Goal: Task Accomplishment & Management: Use online tool/utility

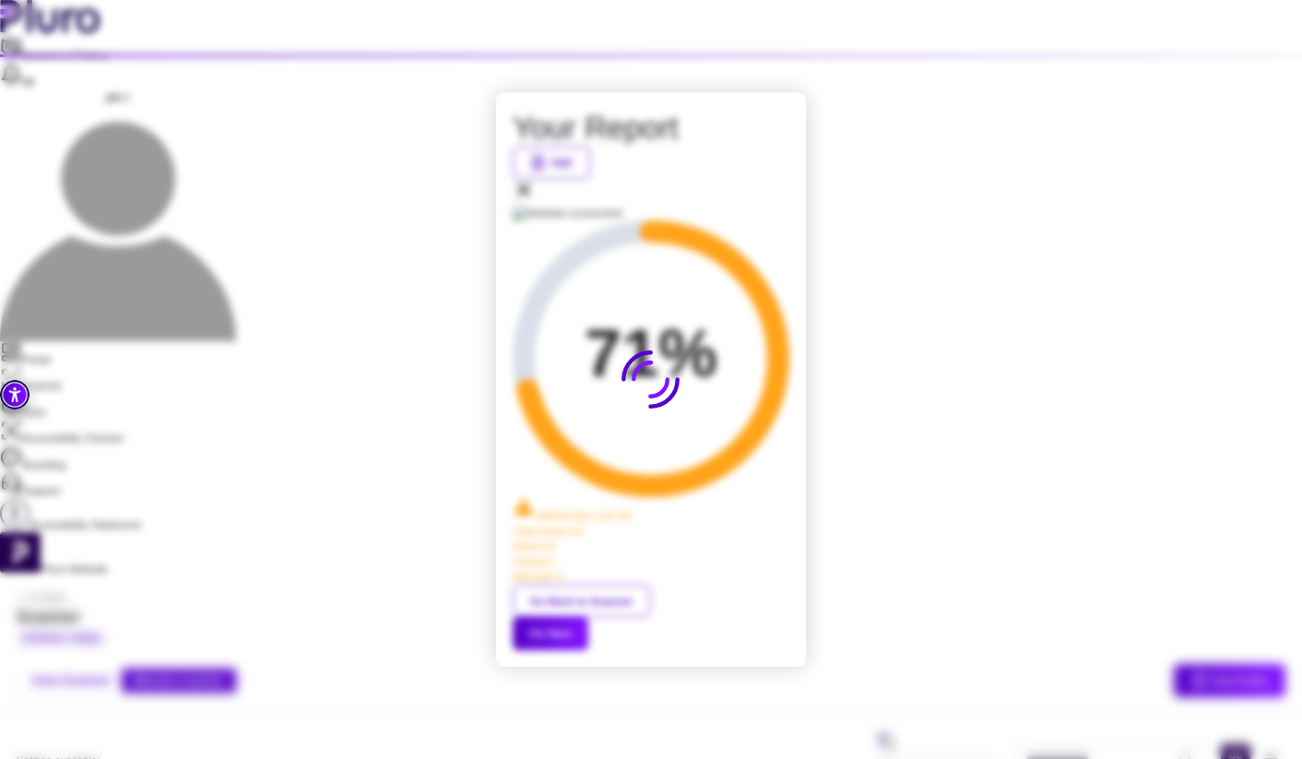
click at [588, 617] on button "Fix Now" at bounding box center [551, 633] width 76 height 33
click at [603, 585] on button "Go Back to Scanner" at bounding box center [581, 601] width 137 height 33
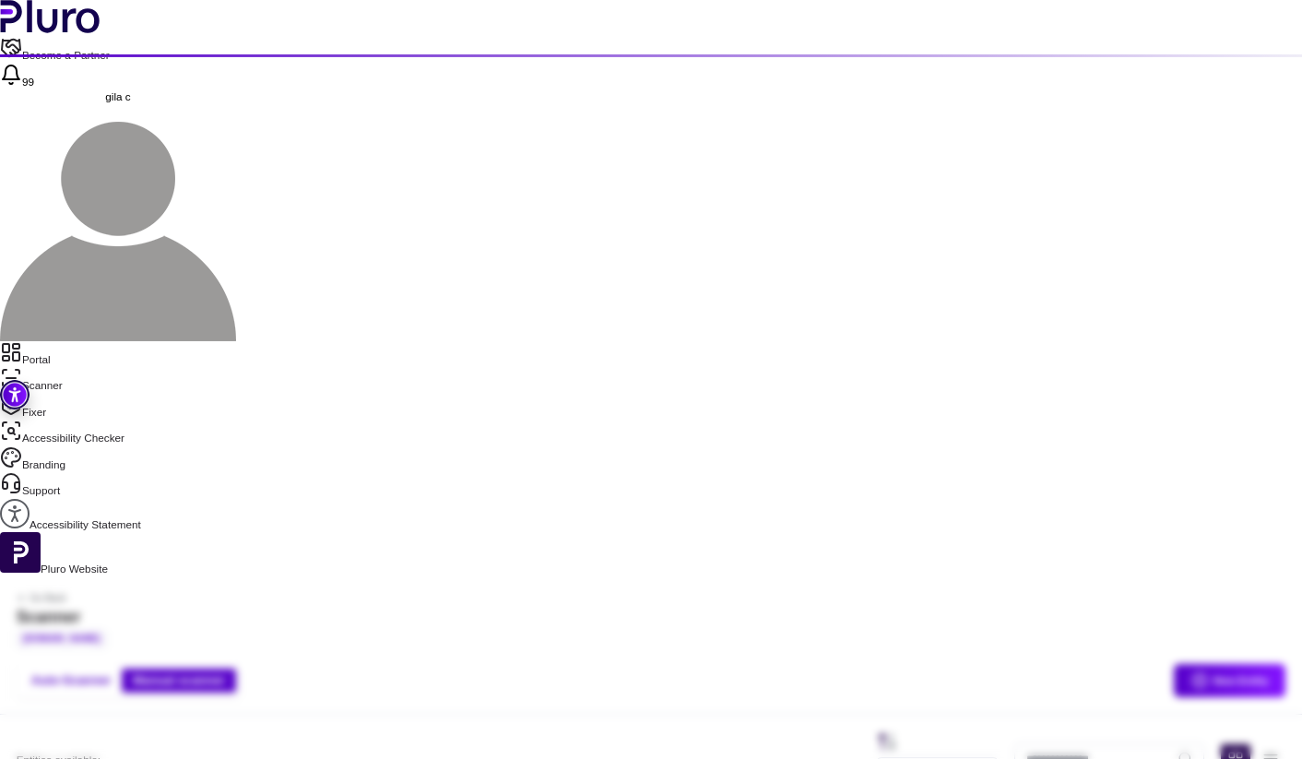
click at [77, 341] on link "Portal" at bounding box center [651, 354] width 1302 height 26
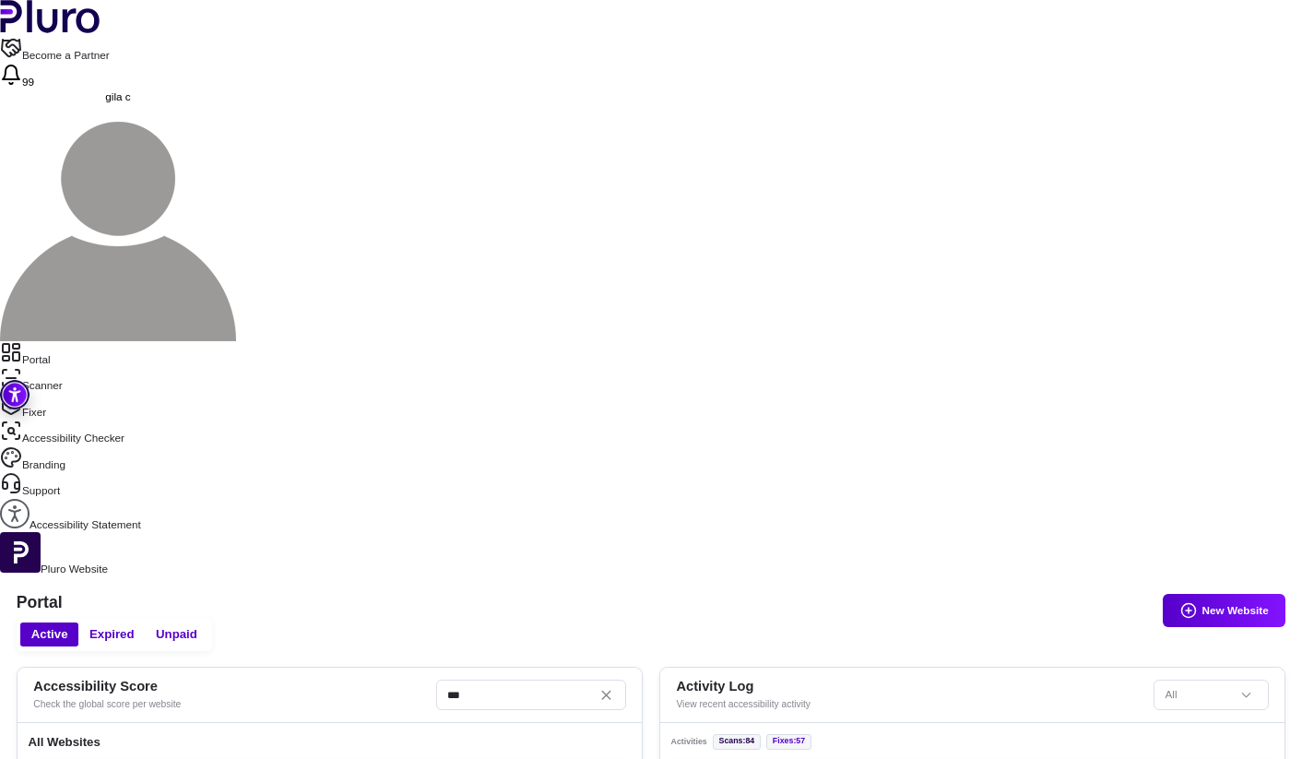
scroll to position [26, 0]
click at [46, 341] on link "Portal" at bounding box center [651, 354] width 1302 height 26
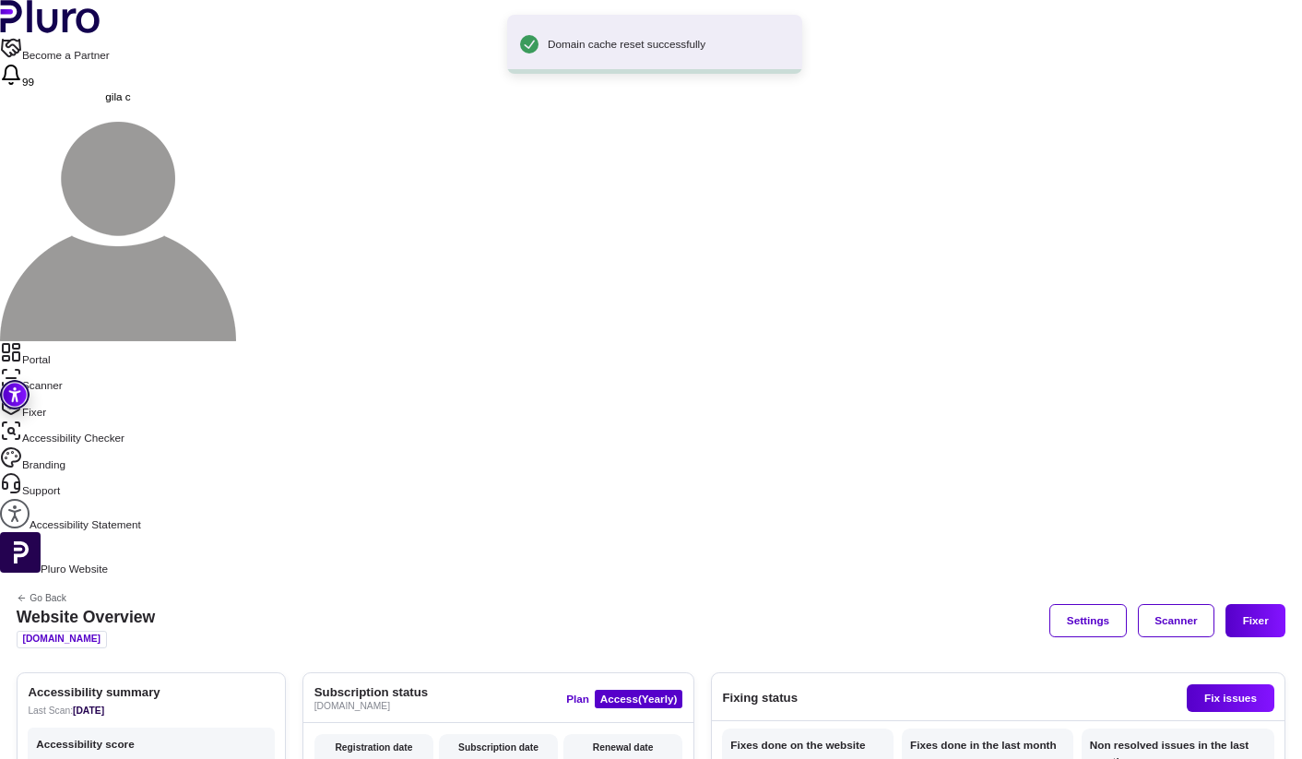
click at [50, 367] on link "Scanner" at bounding box center [651, 380] width 1302 height 26
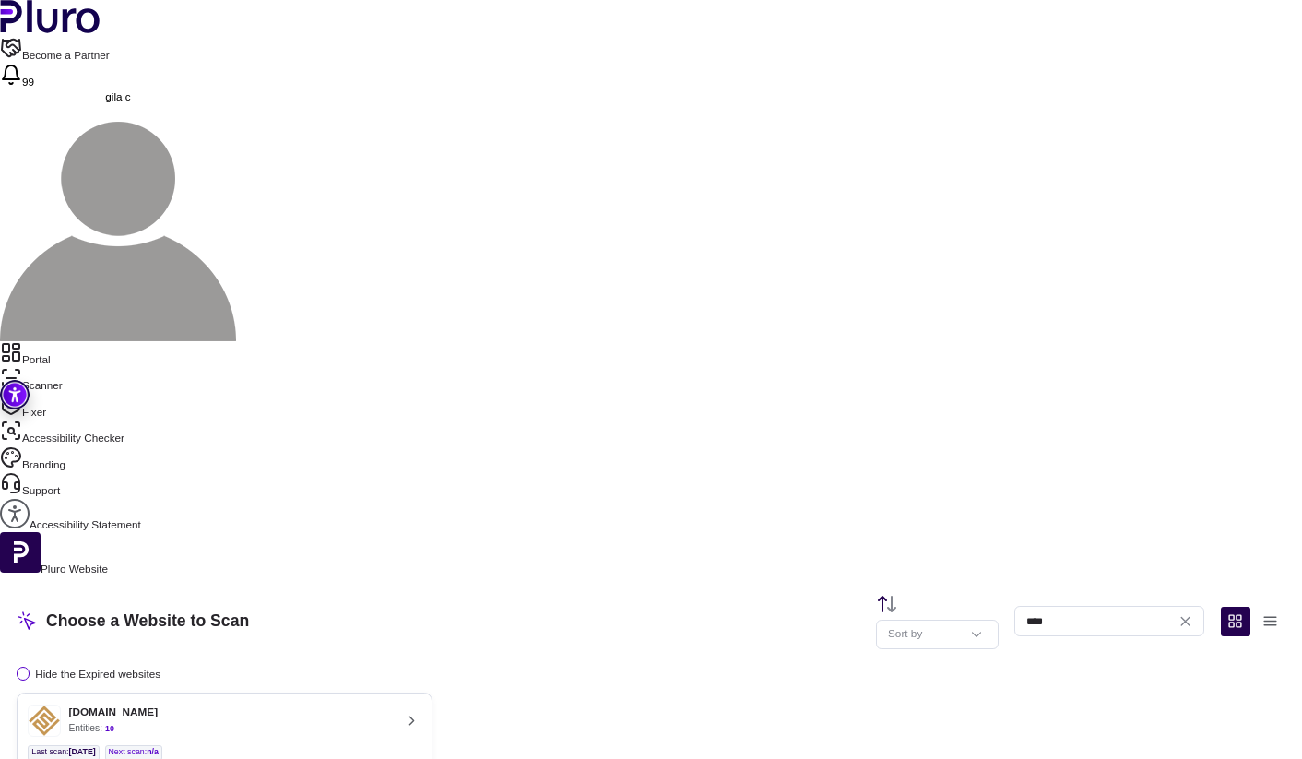
click at [393, 704] on div "[DOMAIN_NAME] Entities: 10" at bounding box center [210, 720] width 365 height 32
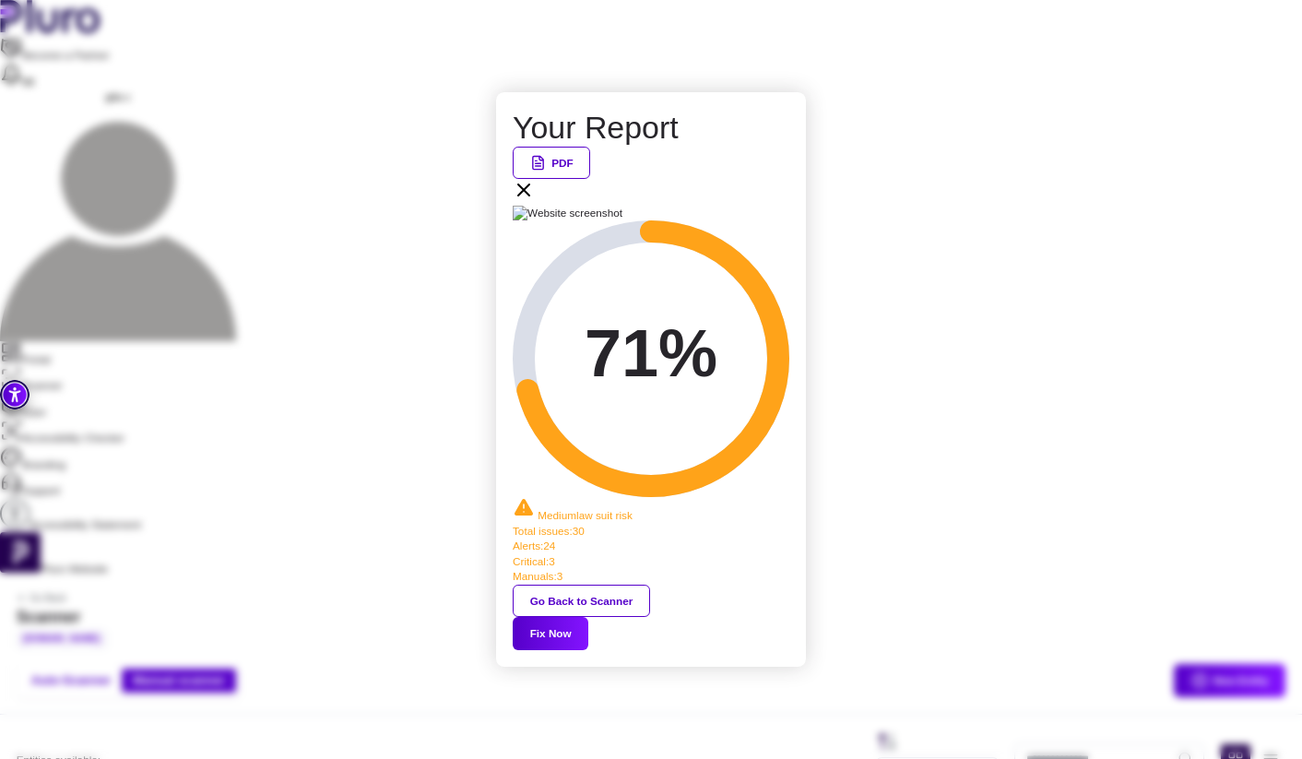
click at [588, 617] on button "Fix Now" at bounding box center [551, 633] width 76 height 33
click at [535, 201] on icon at bounding box center [524, 190] width 22 height 22
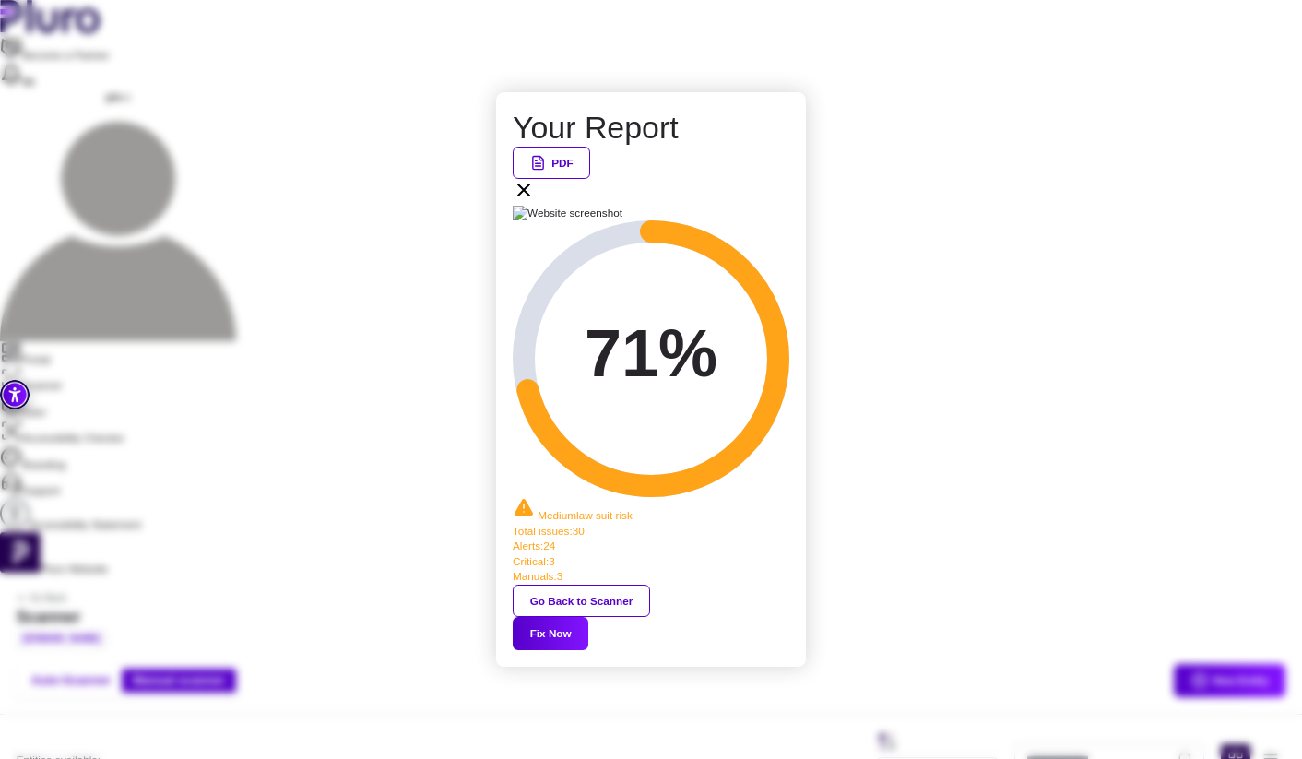
click at [588, 617] on button "Fix Now" at bounding box center [551, 633] width 76 height 33
click at [535, 201] on icon at bounding box center [524, 190] width 22 height 22
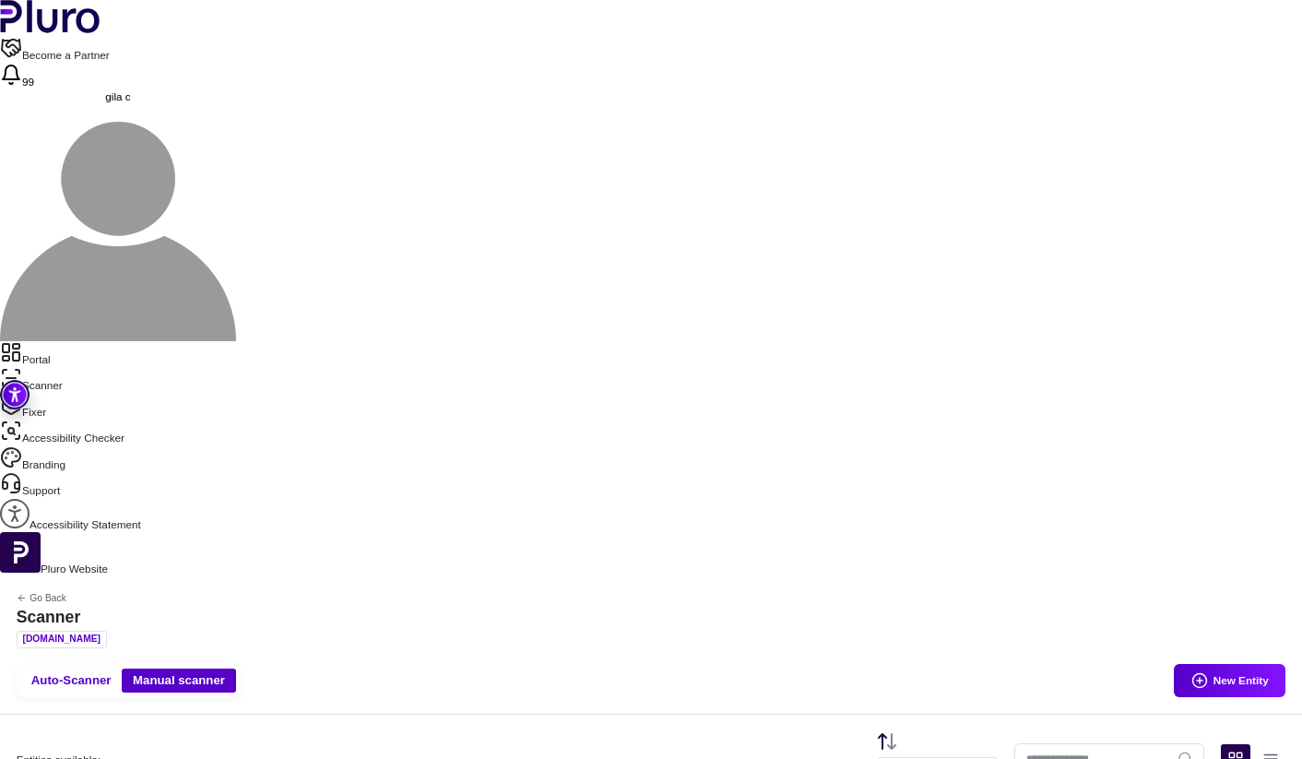
click at [100, 341] on link "Portal" at bounding box center [651, 354] width 1302 height 26
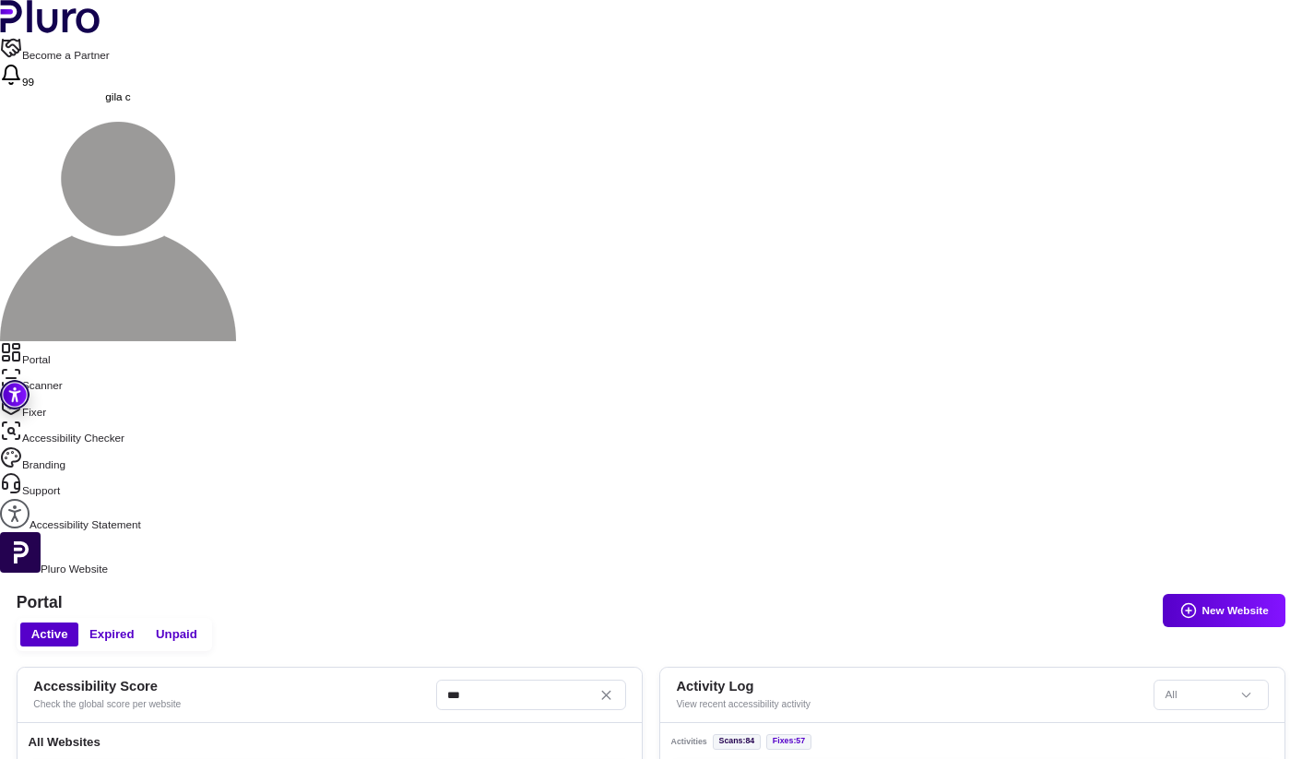
click at [54, 367] on link "Scanner" at bounding box center [651, 380] width 1302 height 26
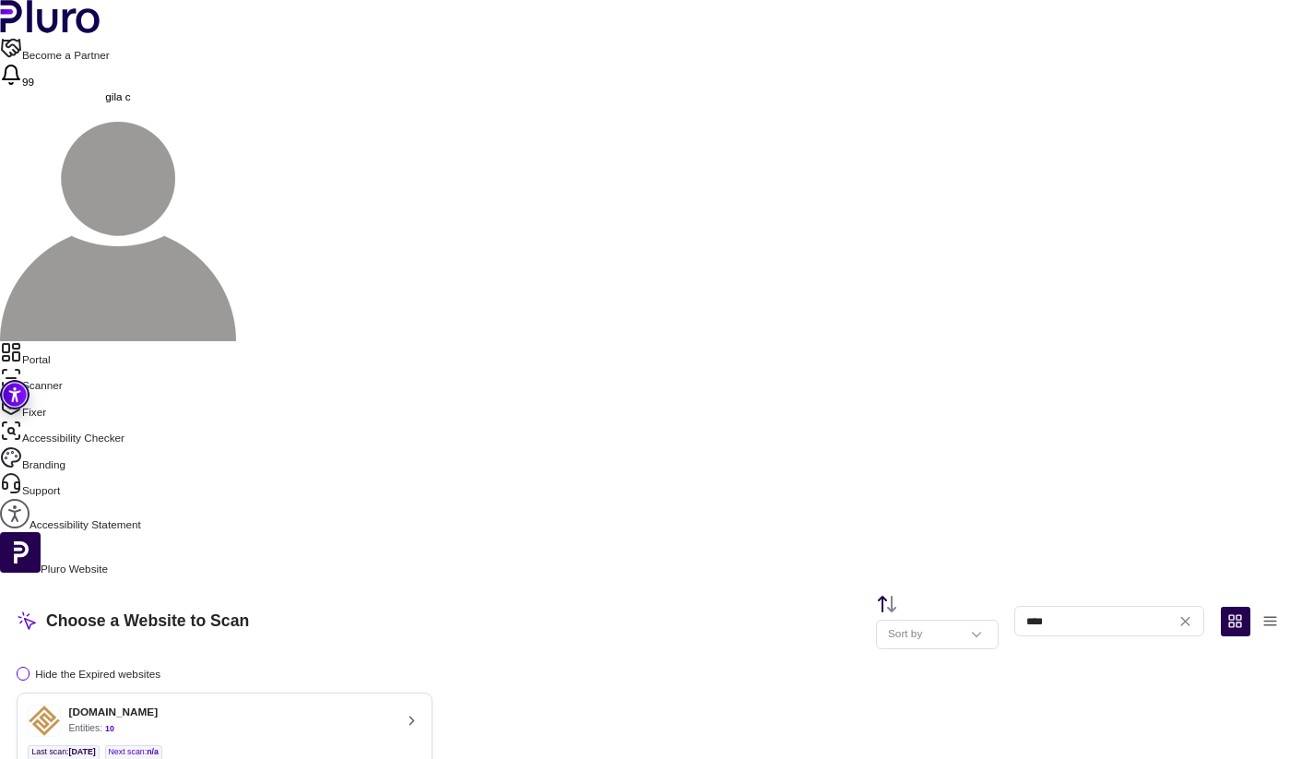
click at [393, 704] on div "[DOMAIN_NAME] Entities: 10" at bounding box center [210, 720] width 365 height 32
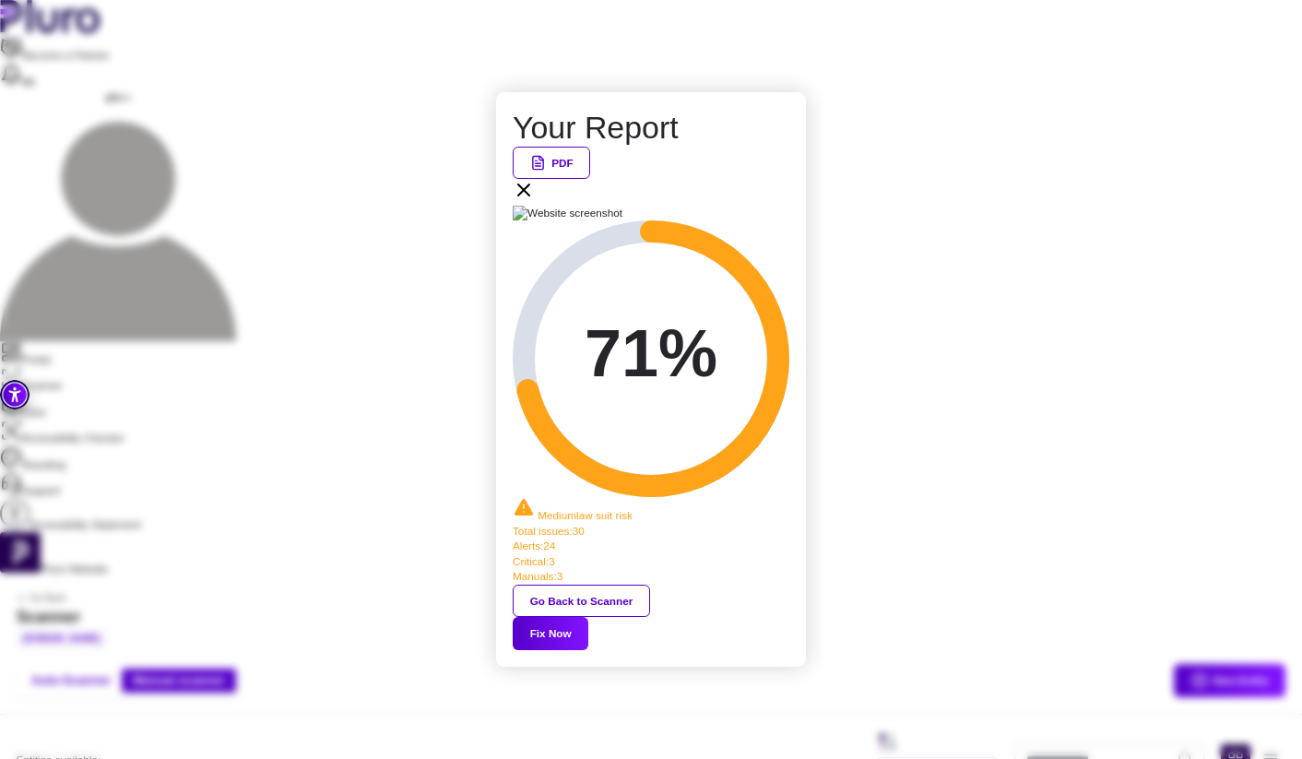
click at [535, 201] on icon at bounding box center [524, 190] width 22 height 22
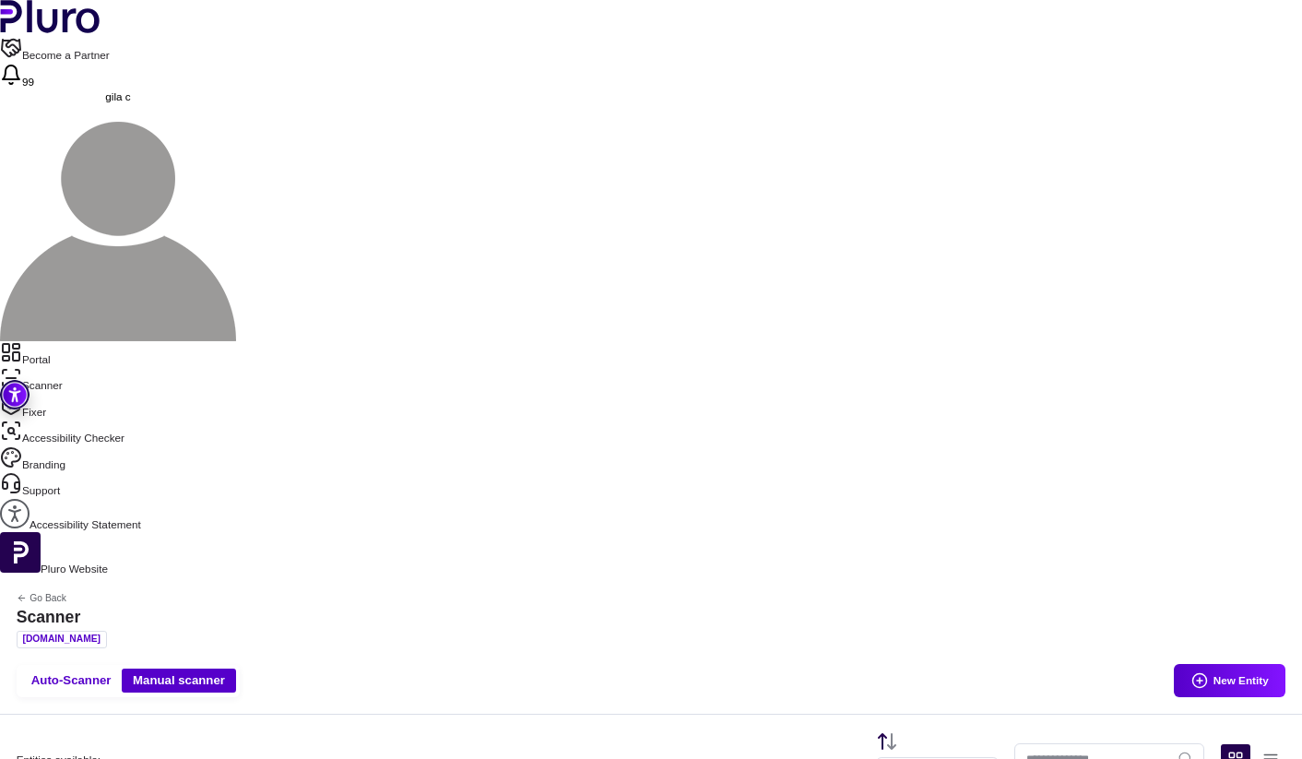
click at [86, 341] on link "Portal" at bounding box center [651, 354] width 1302 height 26
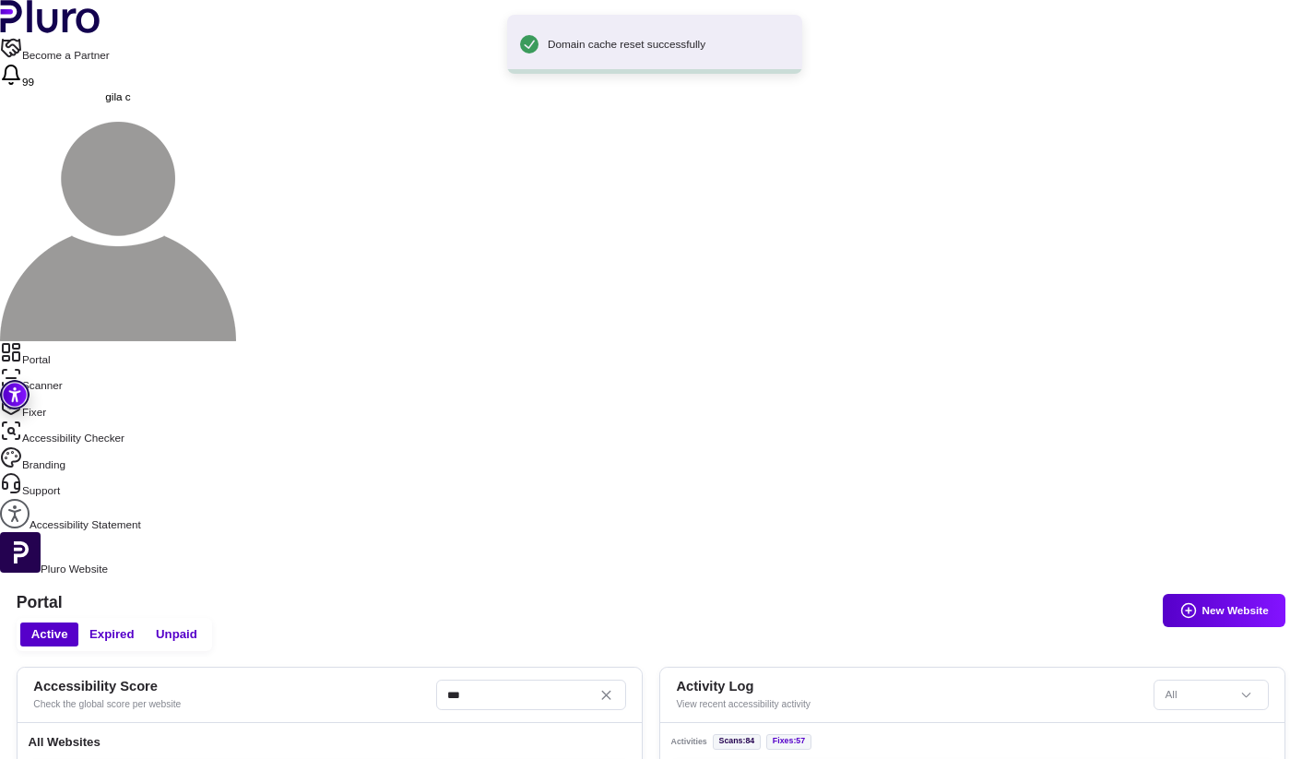
click at [78, 367] on link "Scanner" at bounding box center [651, 380] width 1302 height 26
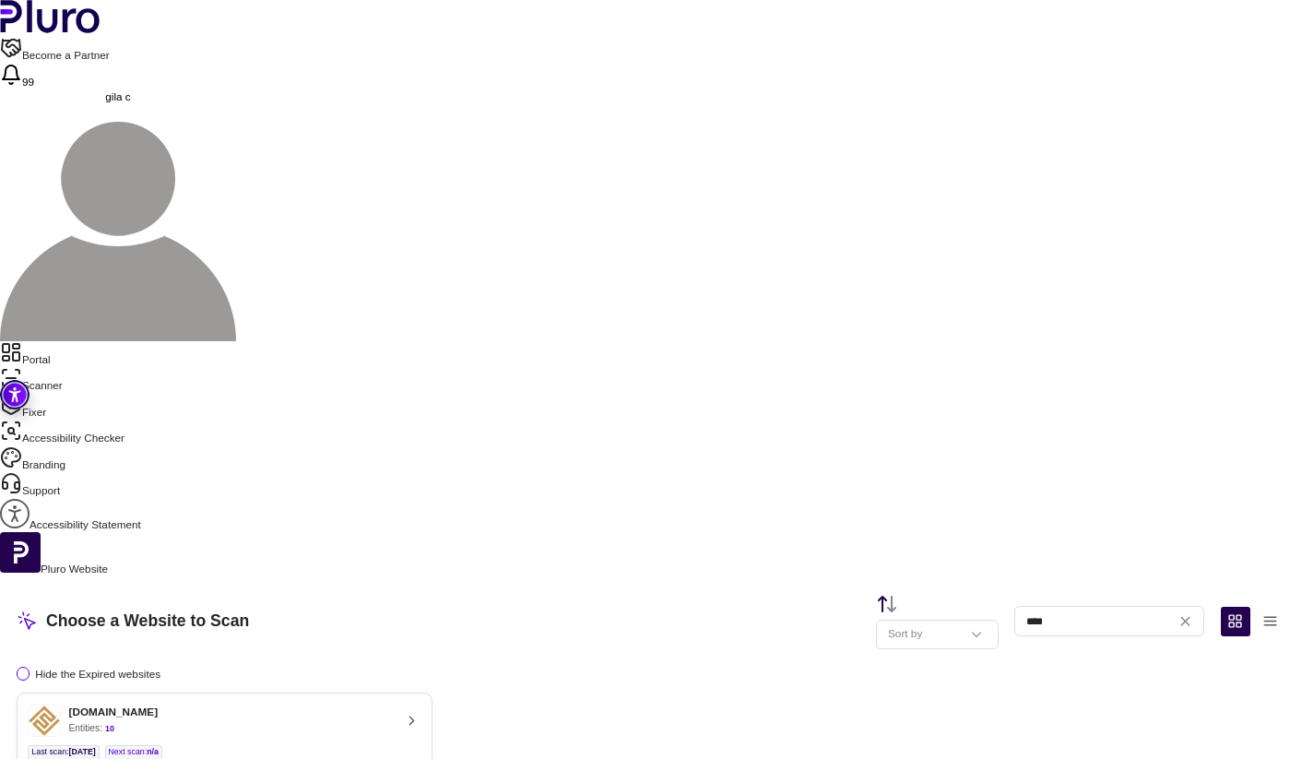
click at [432, 692] on button "fortune-fa.co.il Entities: 10 Last scan : 27.09.2025 Next scan : n/a Entities A…" at bounding box center [225, 744] width 416 height 104
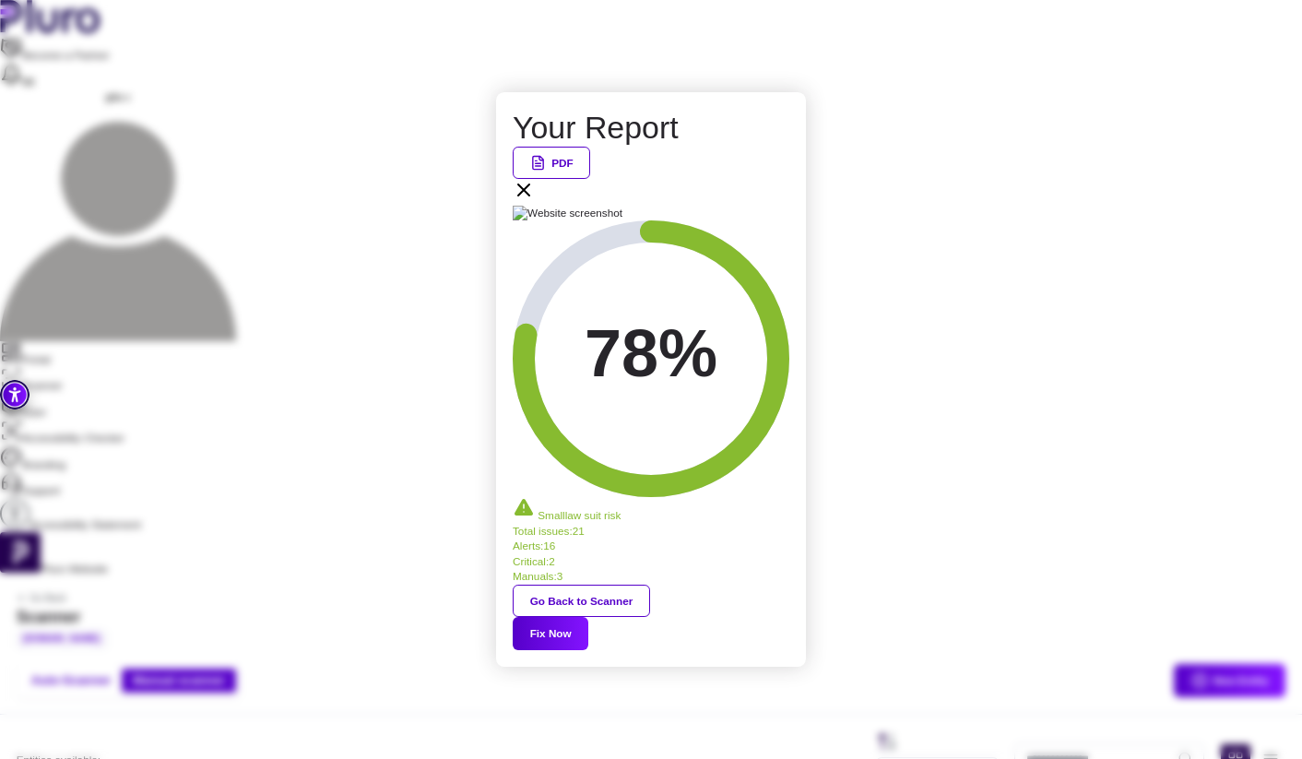
click at [535, 201] on icon at bounding box center [524, 190] width 22 height 22
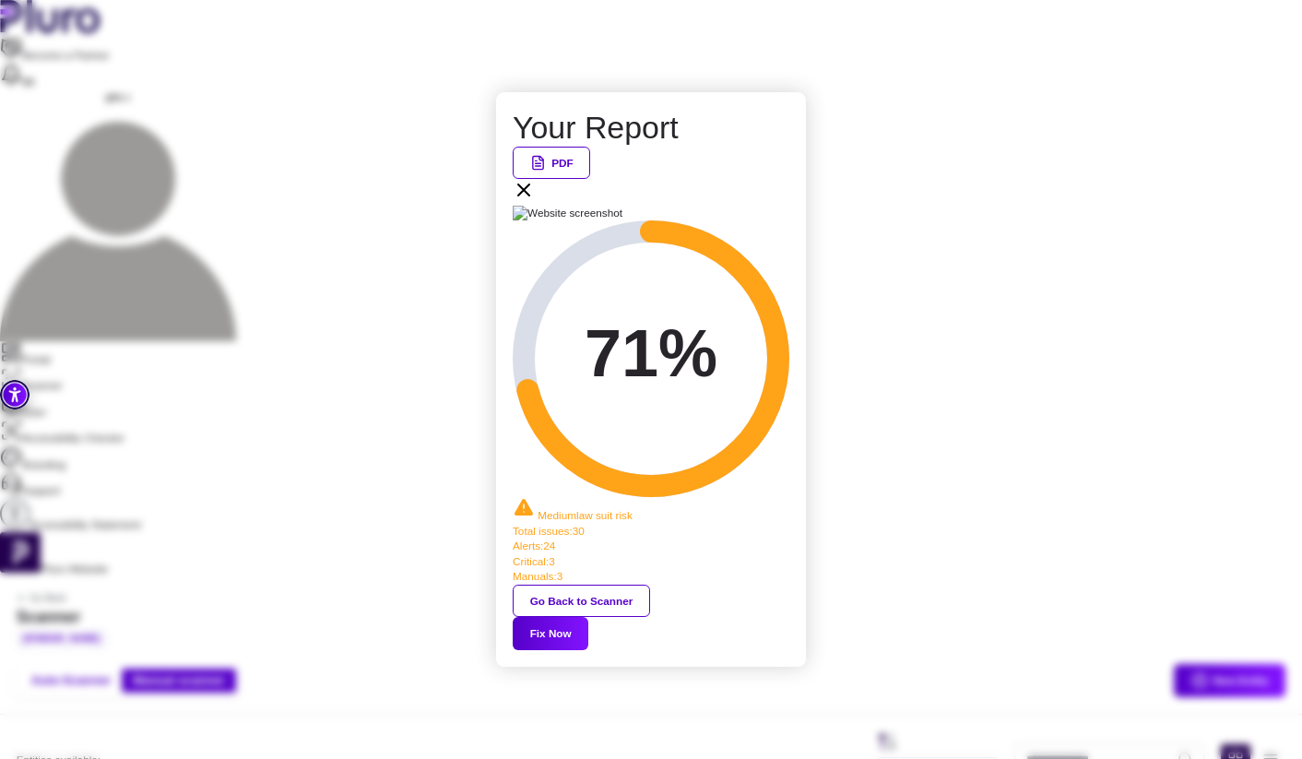
click at [764, 206] on div "PDF" at bounding box center [651, 176] width 277 height 59
click at [535, 201] on icon at bounding box center [524, 190] width 22 height 22
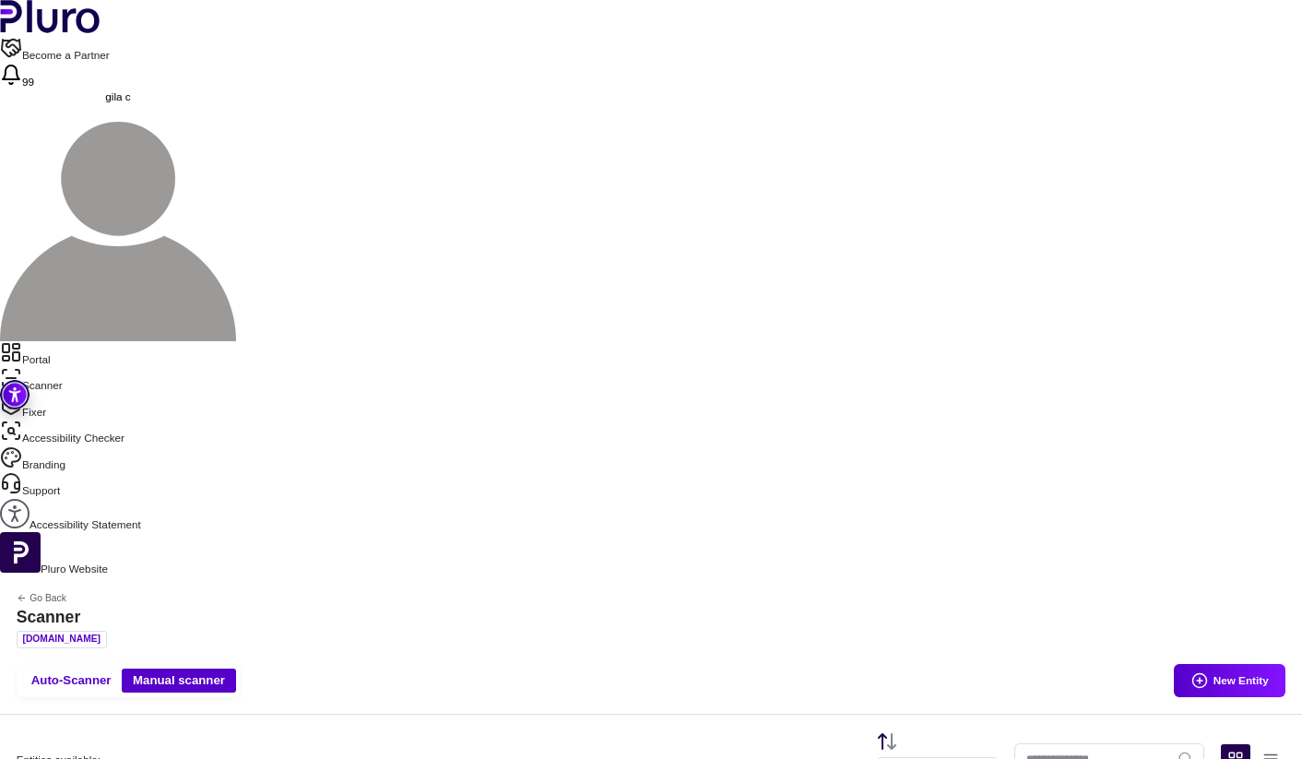
click at [101, 341] on nav "Portal Scanner Fixer Accessibility Checker Branding Support Accessibility State…" at bounding box center [651, 436] width 1302 height 191
click at [100, 341] on nav "Portal Scanner Fixer Accessibility Checker Branding Support Accessibility State…" at bounding box center [651, 436] width 1302 height 191
click at [72, 341] on link "Portal" at bounding box center [651, 354] width 1302 height 26
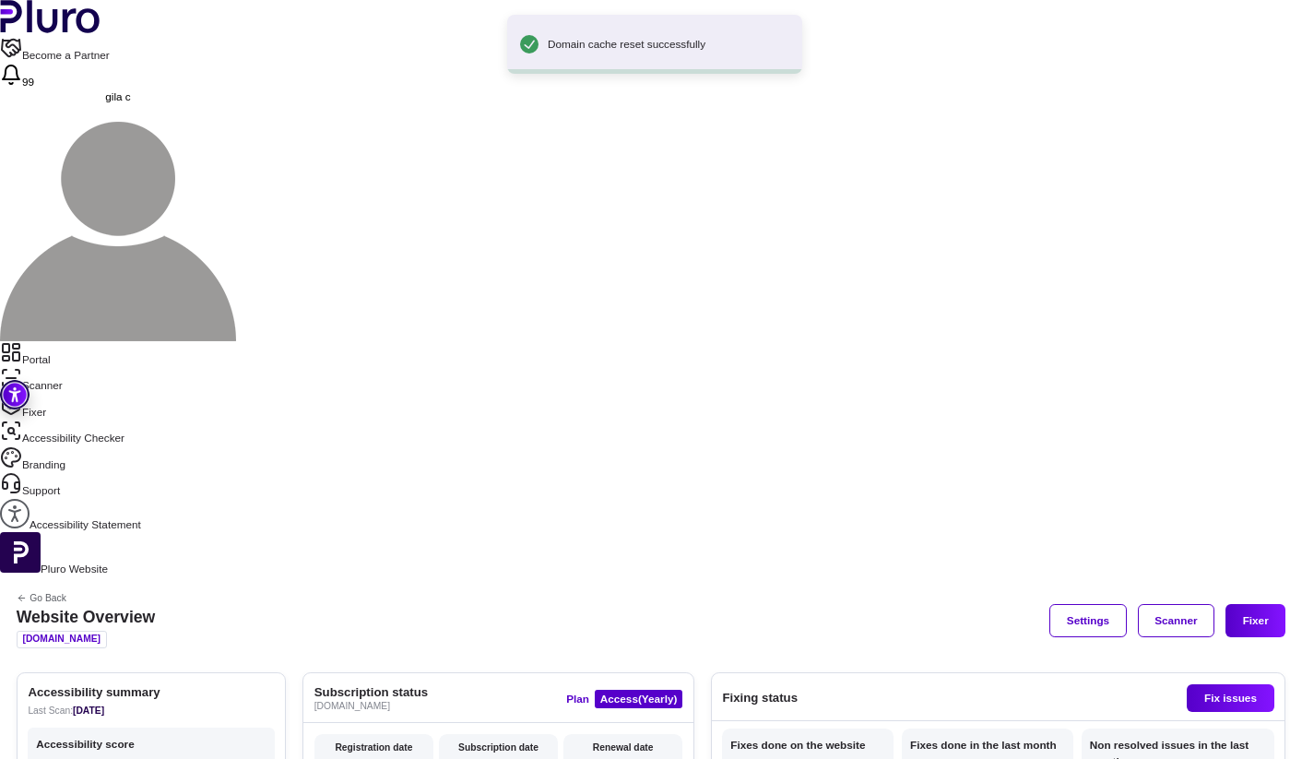
click at [77, 367] on link "Scanner" at bounding box center [651, 380] width 1302 height 26
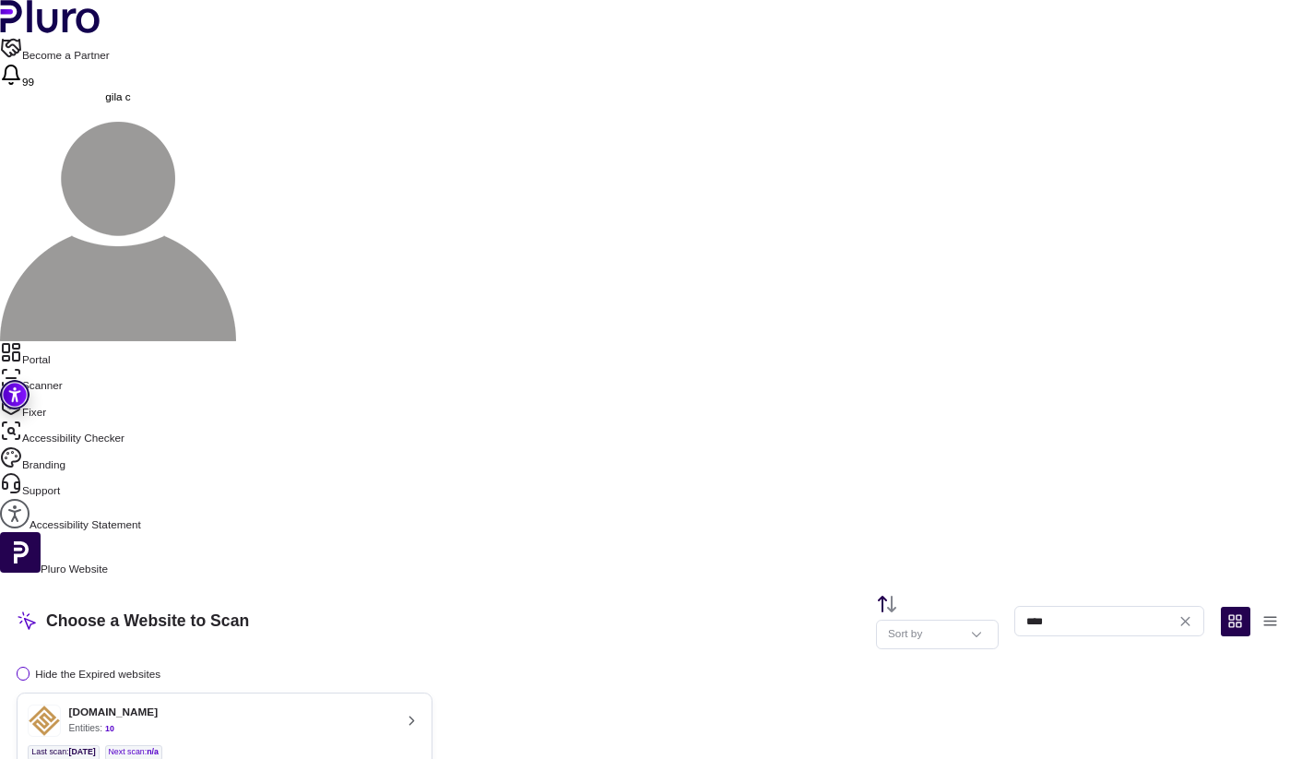
click at [432, 692] on button "fortune-fa.co.il Entities: 10 Last scan : 27.09.2025 Next scan : n/a Entities A…" at bounding box center [225, 744] width 416 height 104
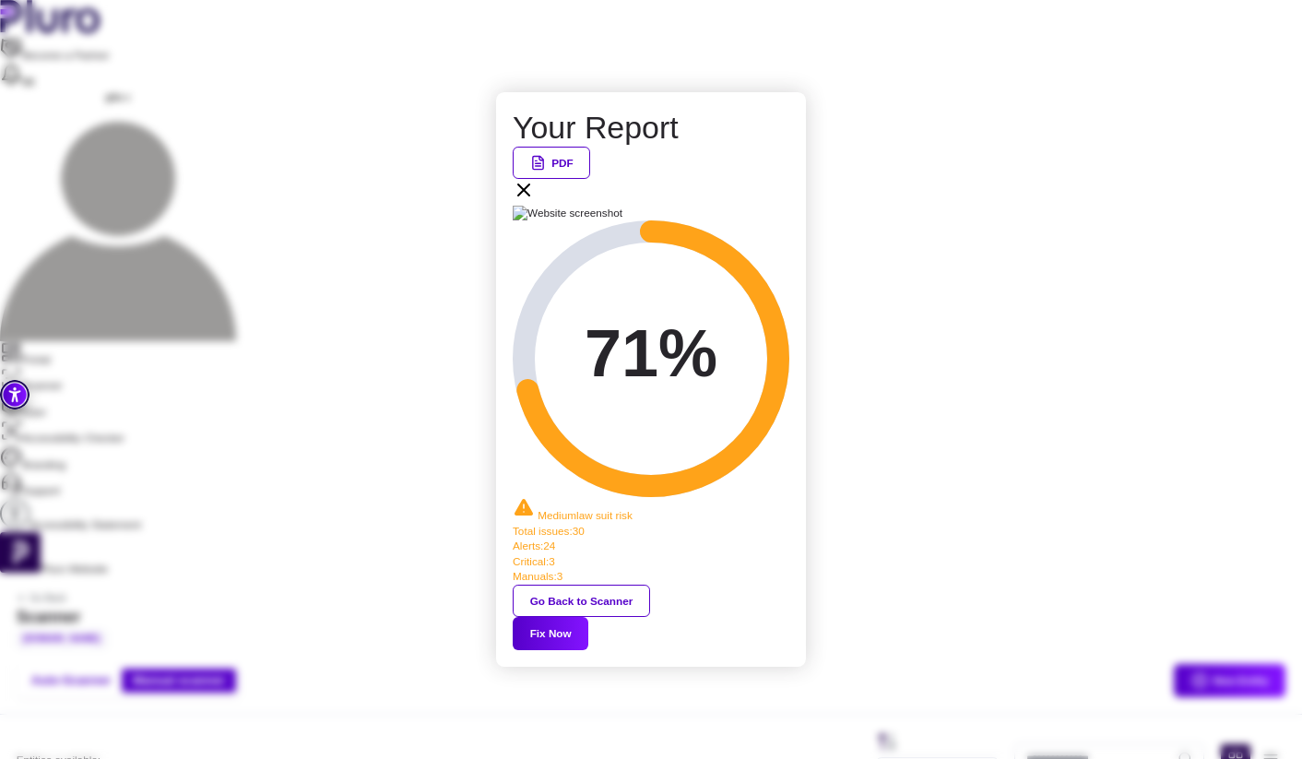
click at [588, 617] on button "Fix Now" at bounding box center [551, 633] width 76 height 33
click at [535, 201] on icon at bounding box center [524, 190] width 22 height 22
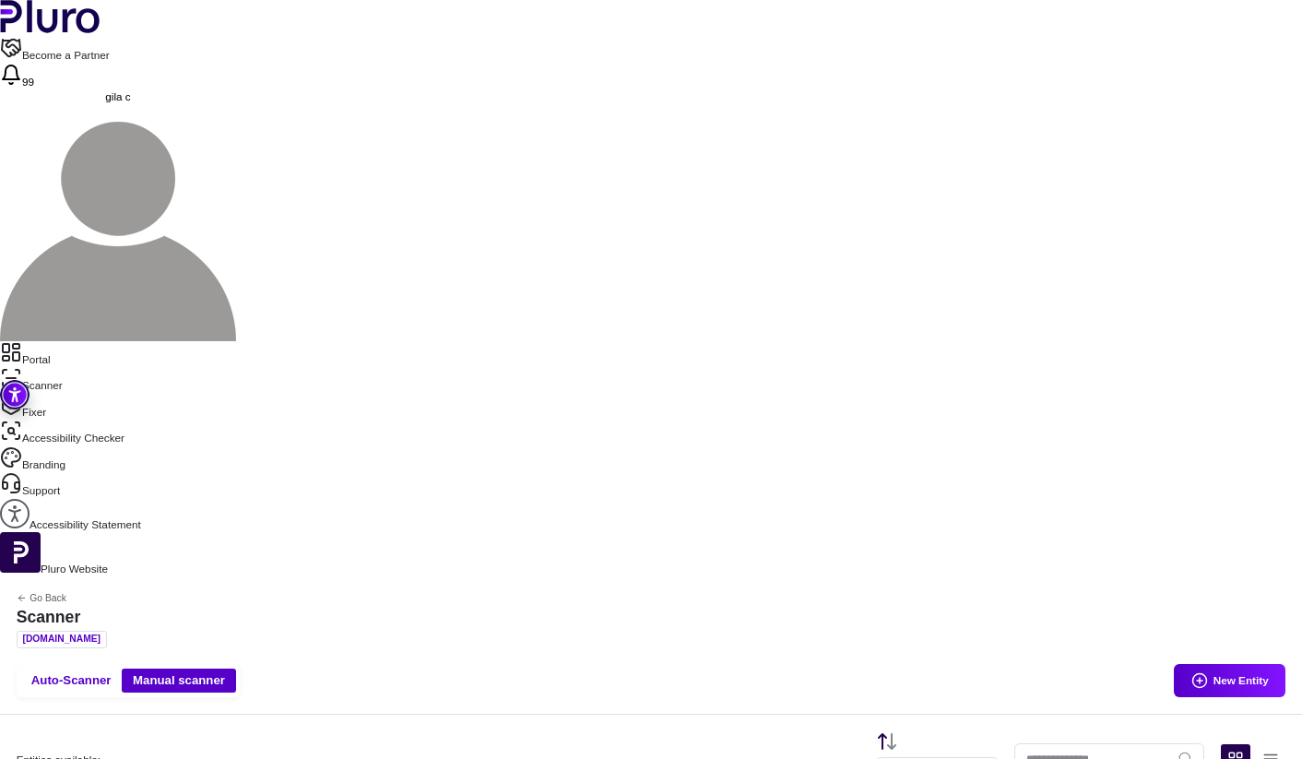
click at [73, 341] on link "Portal" at bounding box center [651, 354] width 1302 height 26
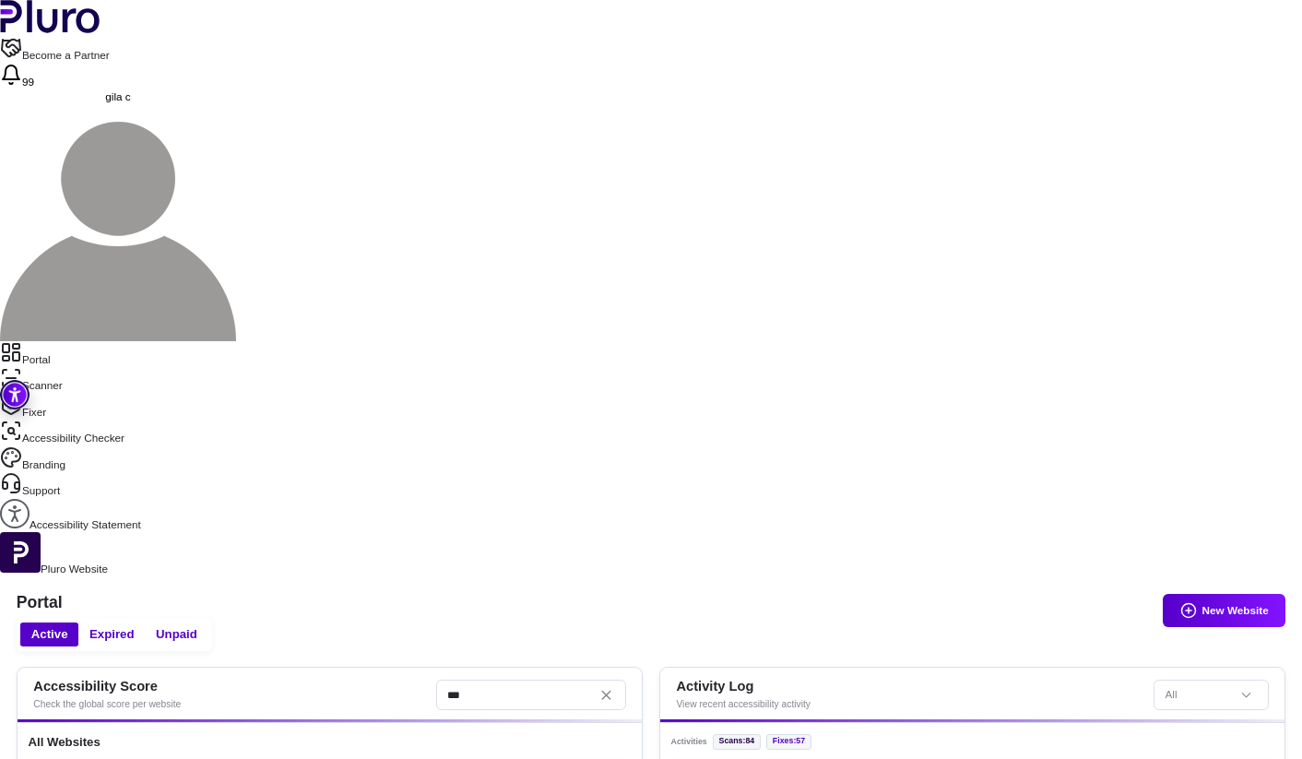
click at [81, 367] on link "Scanner" at bounding box center [651, 380] width 1302 height 26
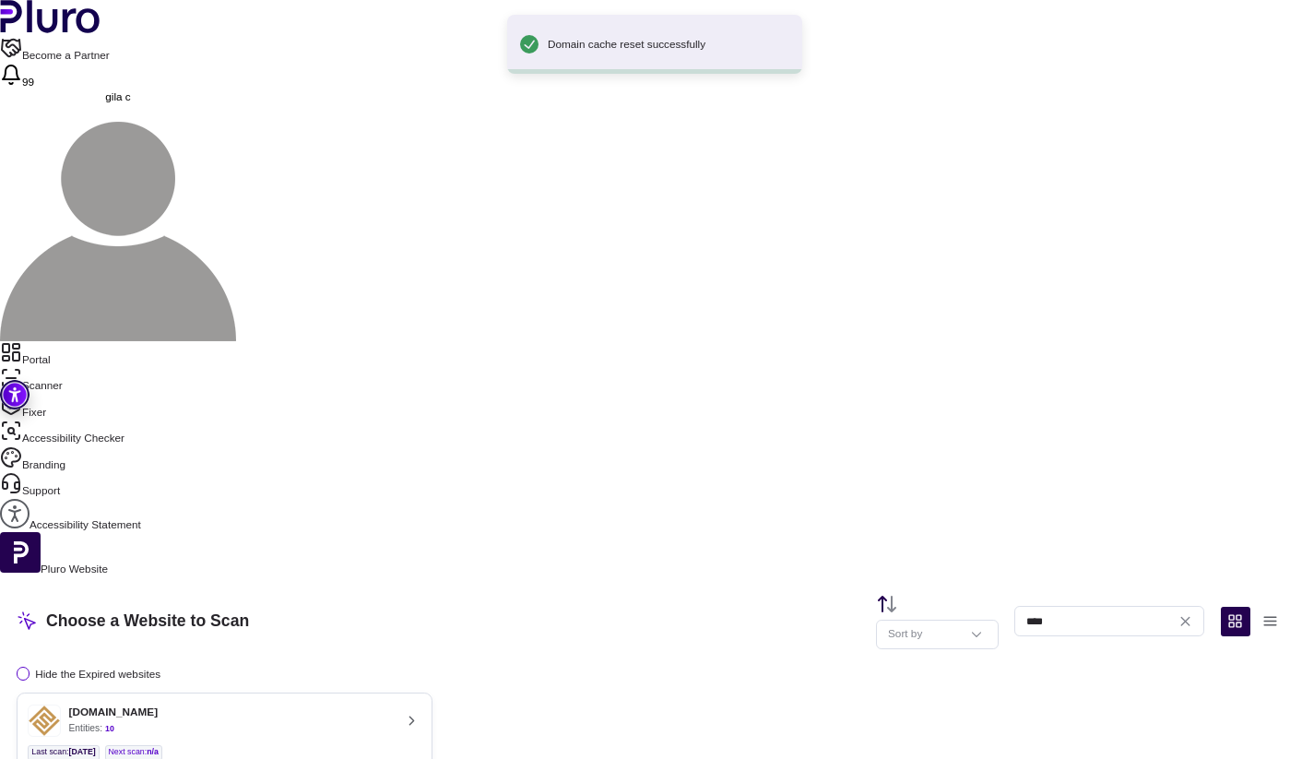
click at [399, 692] on button "fortune-fa.co.il Entities: 10 Last scan : 27.09.2025 Next scan : n/a Entities A…" at bounding box center [225, 744] width 416 height 104
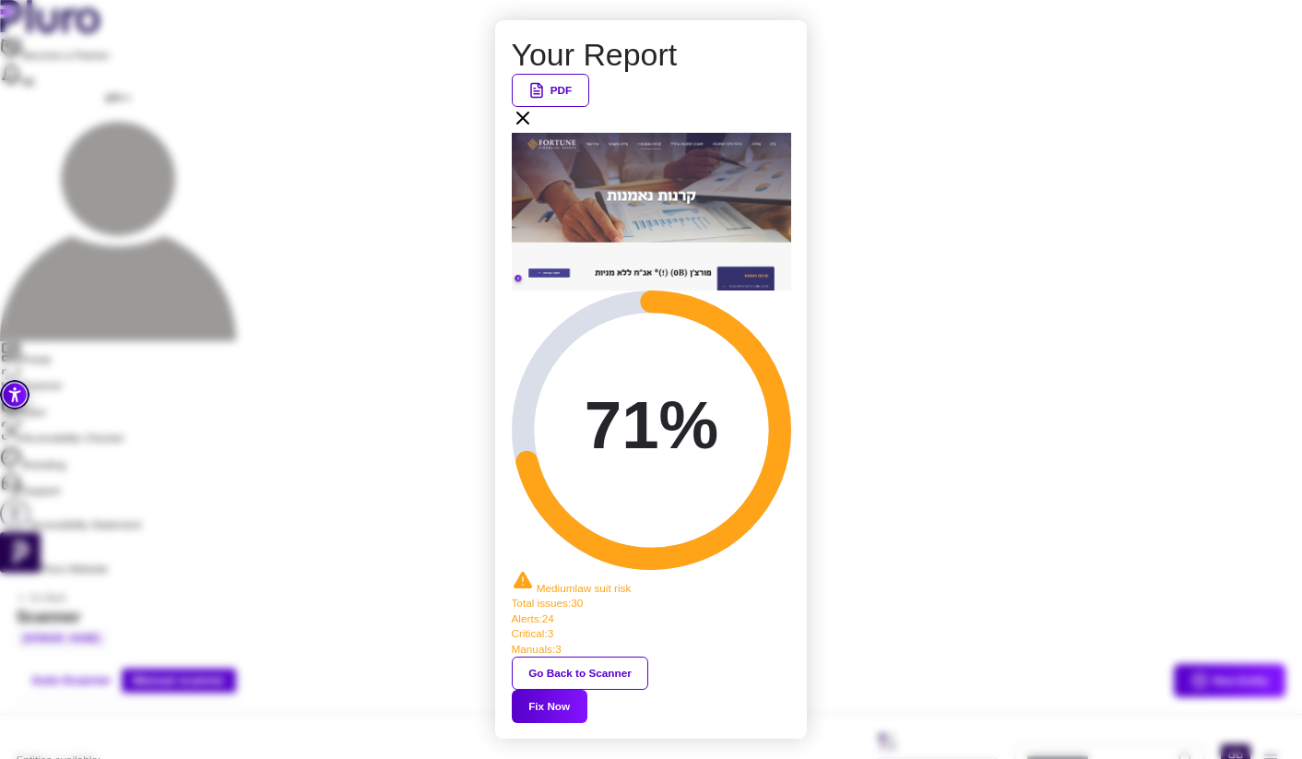
click at [528, 124] on icon at bounding box center [522, 117] width 11 height 11
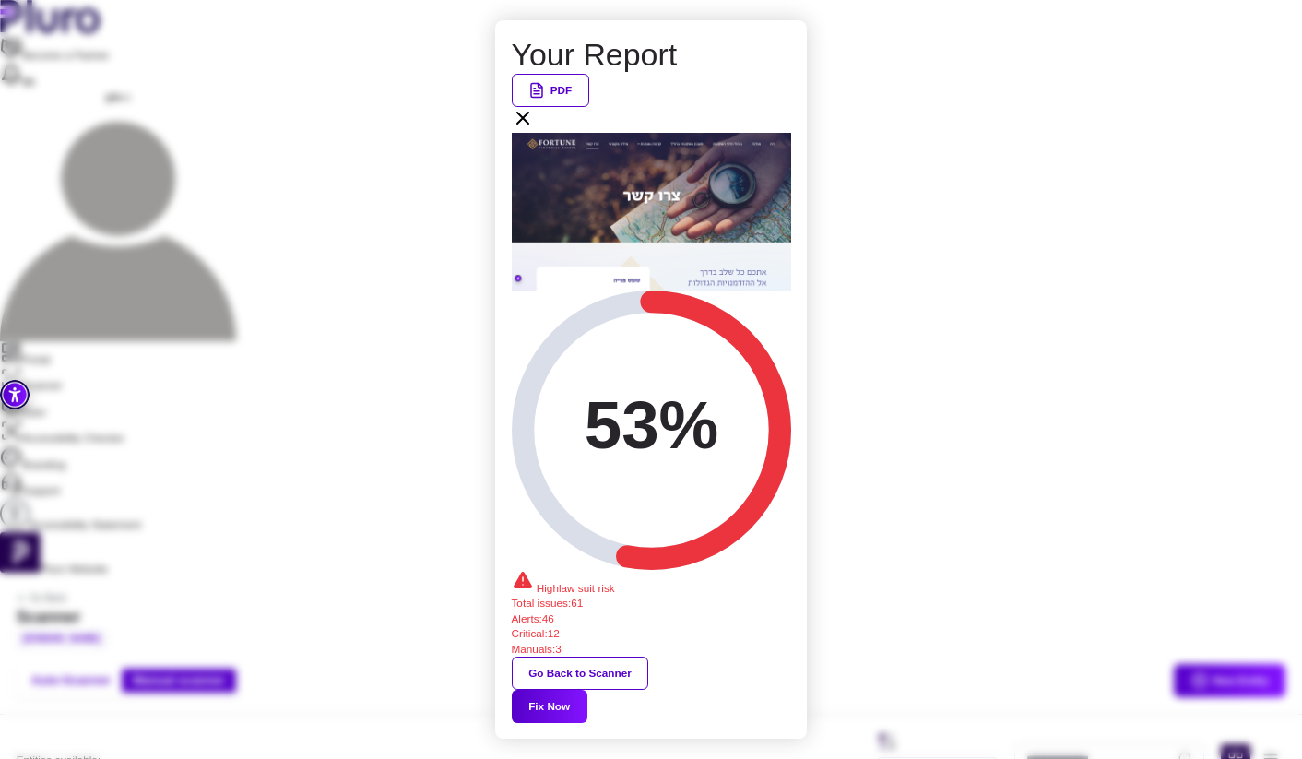
click at [587, 690] on button "Fix Now" at bounding box center [550, 706] width 76 height 33
click at [534, 129] on icon at bounding box center [523, 118] width 22 height 22
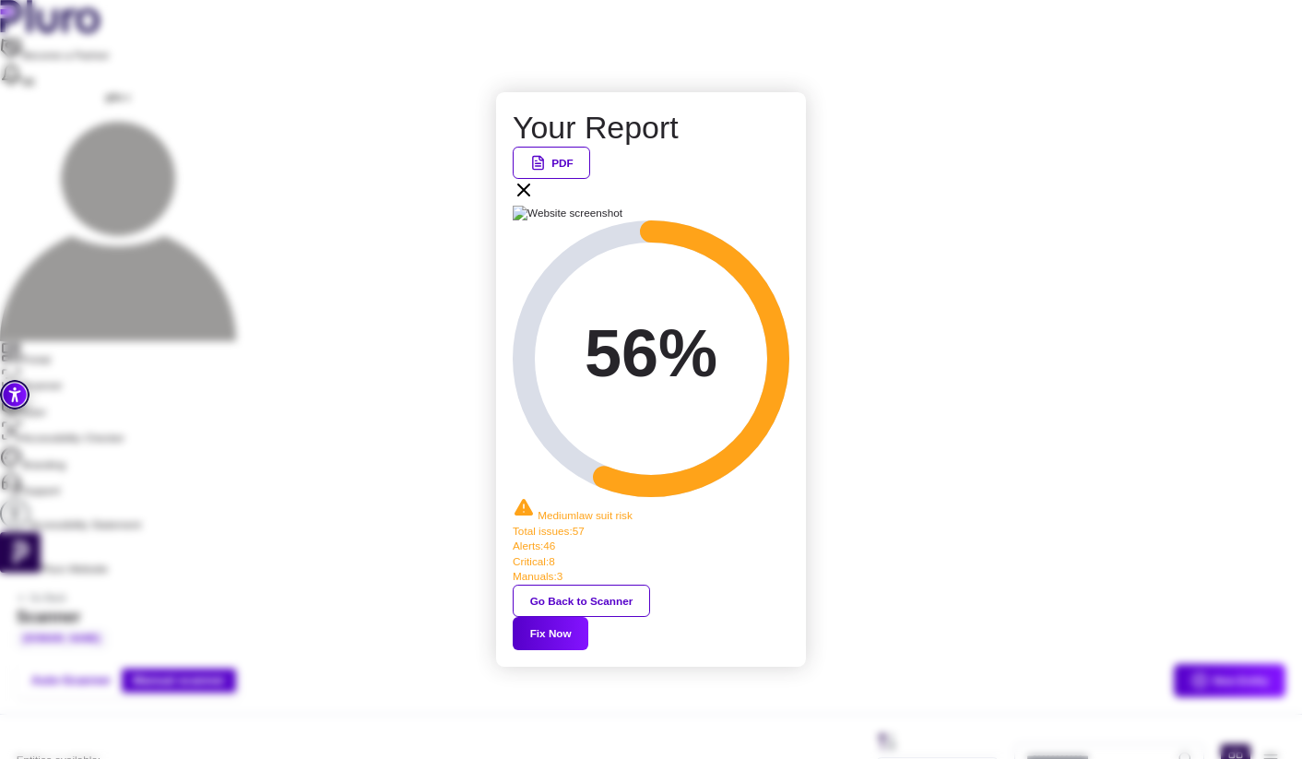
click at [588, 617] on button "Fix Now" at bounding box center [551, 633] width 76 height 33
click at [535, 201] on icon at bounding box center [524, 190] width 22 height 22
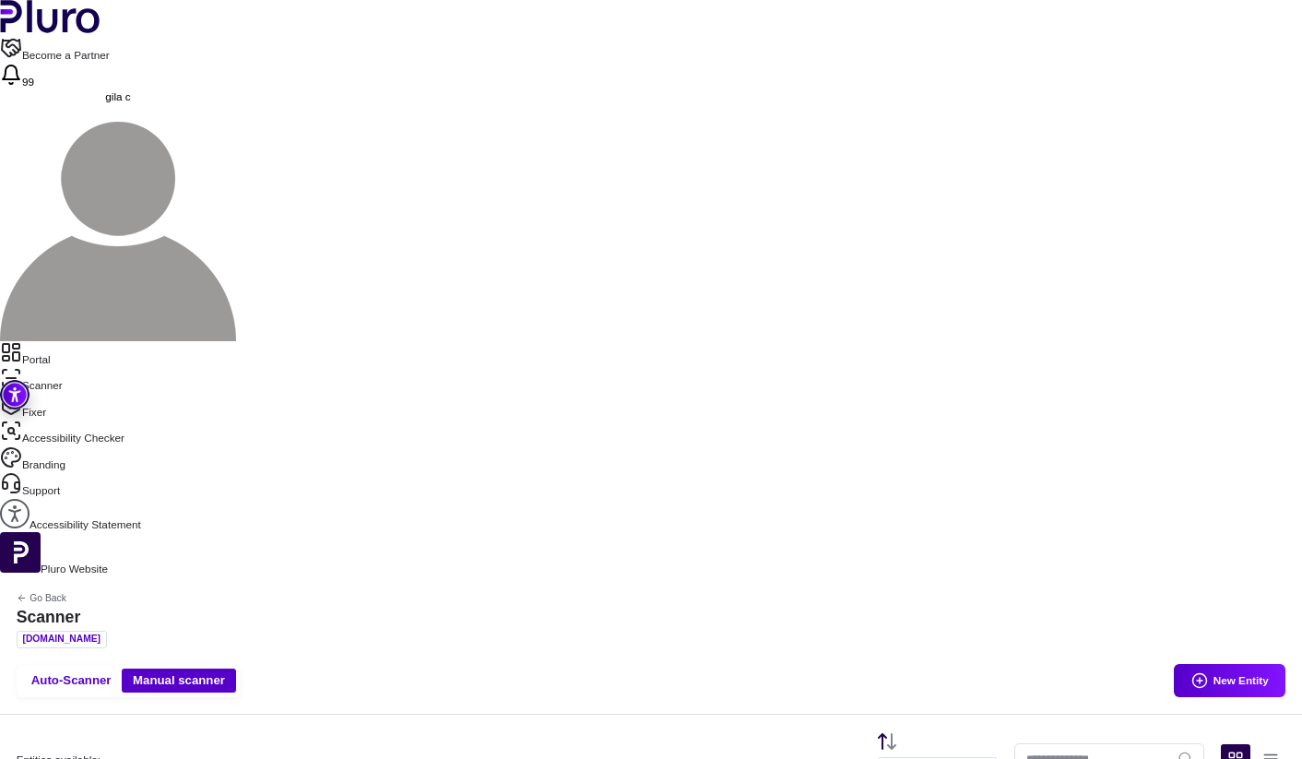
click at [66, 341] on link "Portal" at bounding box center [651, 354] width 1302 height 26
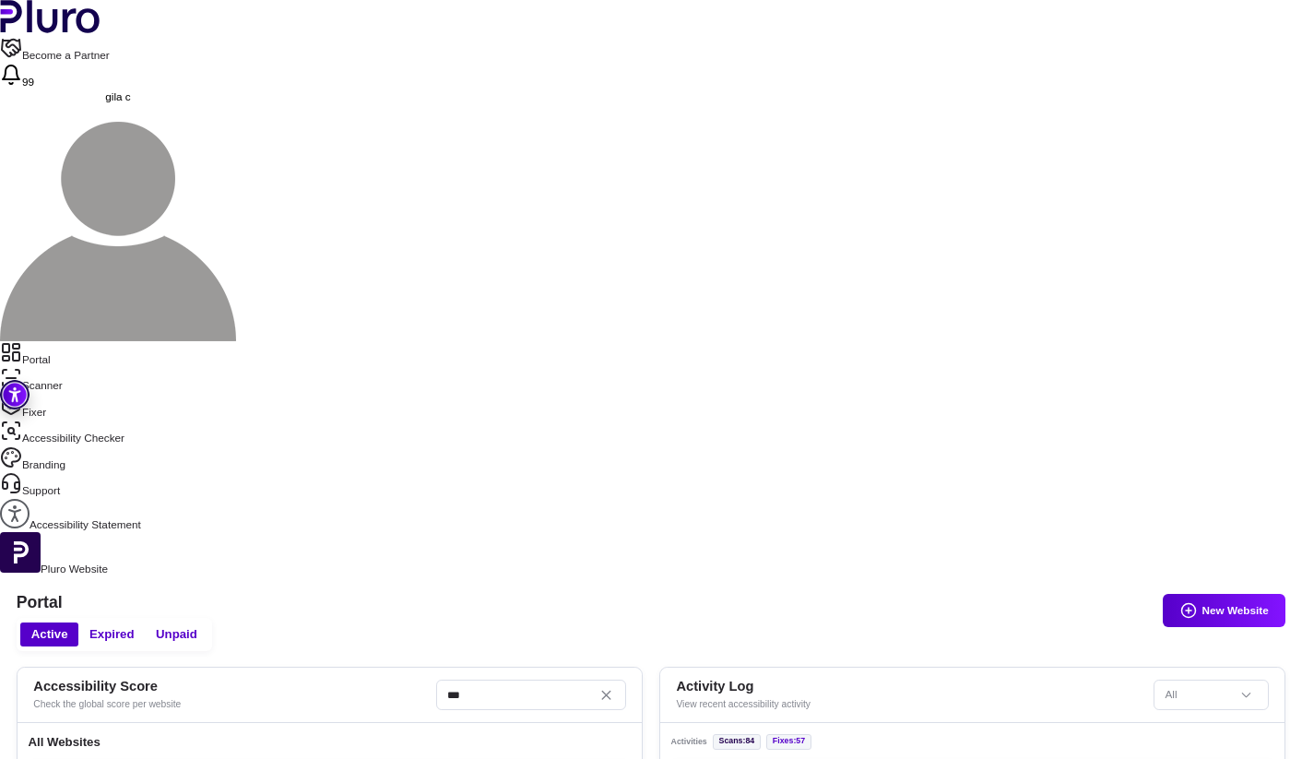
click at [99, 367] on link "Scanner" at bounding box center [651, 380] width 1302 height 26
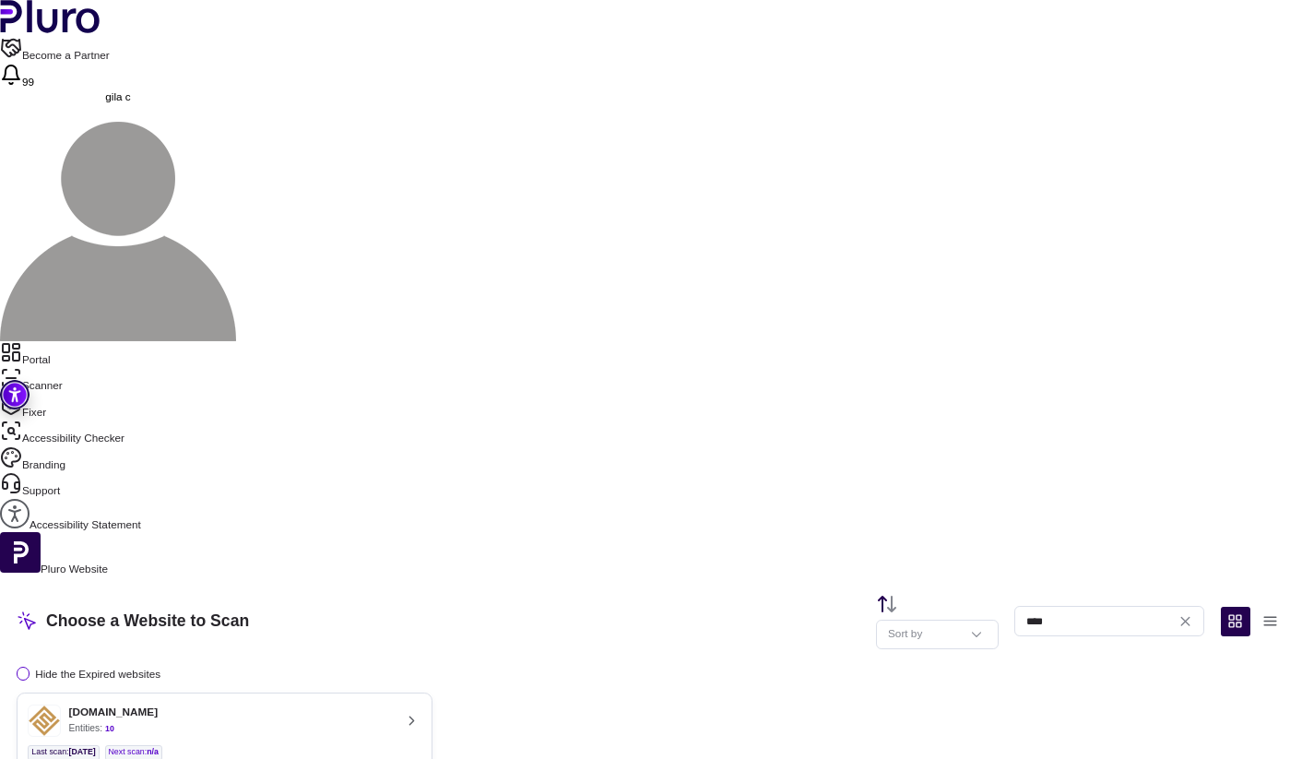
click at [393, 704] on div "[DOMAIN_NAME] Entities: 10" at bounding box center [210, 720] width 365 height 32
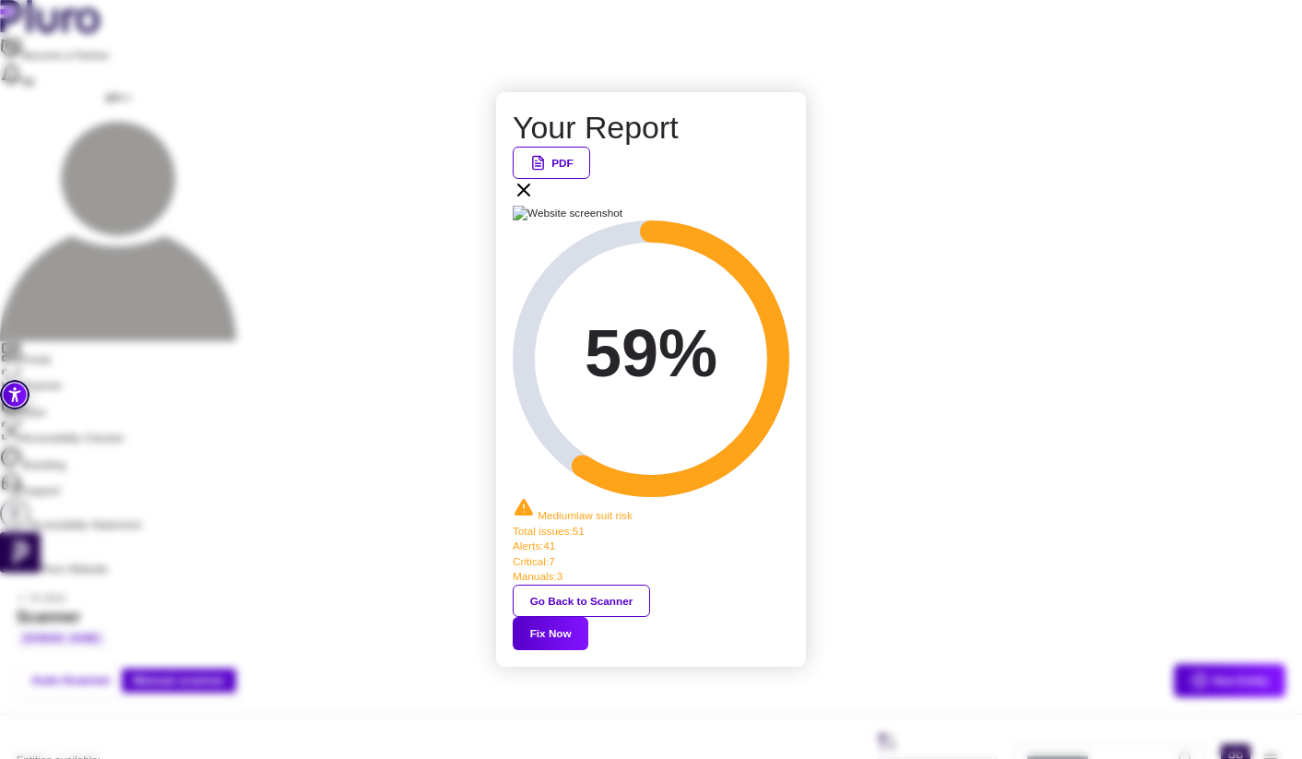
click at [588, 617] on button "Fix Now" at bounding box center [551, 633] width 76 height 33
click at [116, 116] on div "Your Report PDF 59% Medium law suit risk Total issues : 51 Alerts : 41 Critical…" at bounding box center [651, 379] width 1302 height 759
click at [535, 201] on icon at bounding box center [524, 190] width 22 height 22
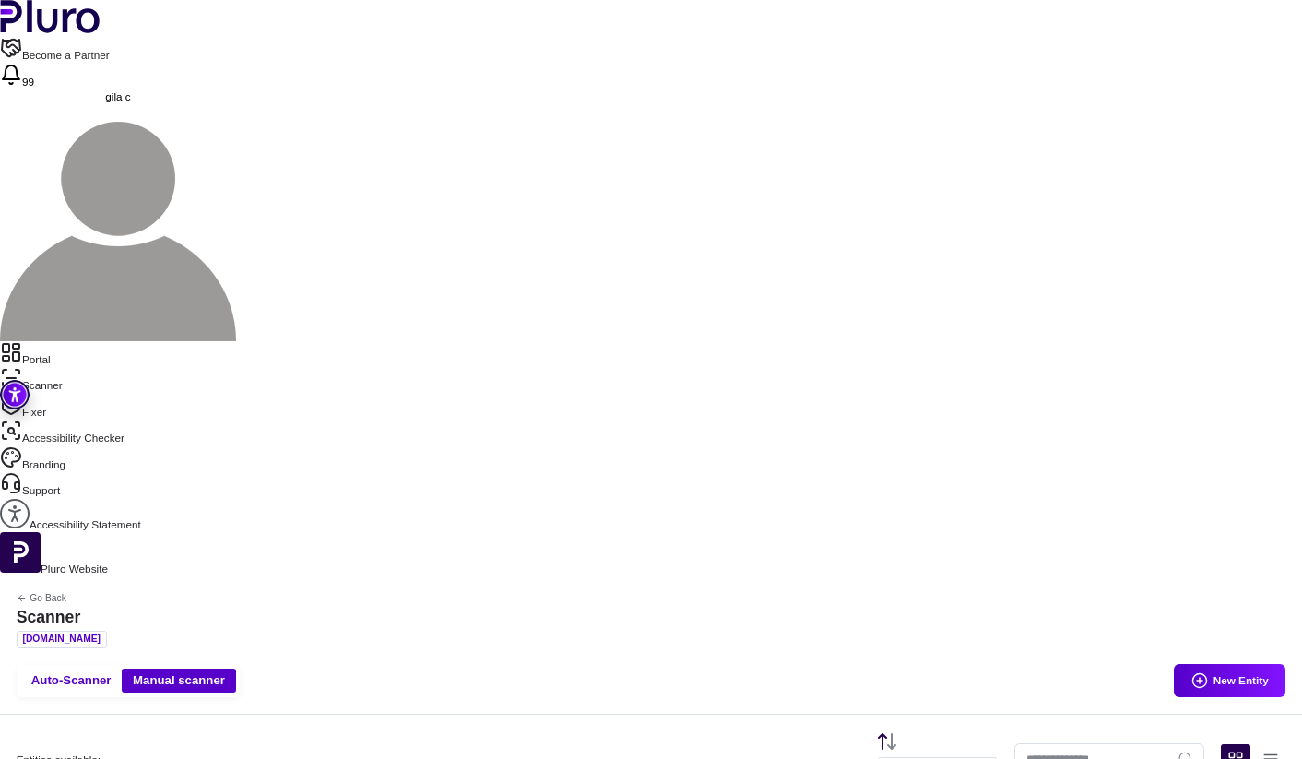
click at [101, 341] on link "Portal" at bounding box center [651, 354] width 1302 height 26
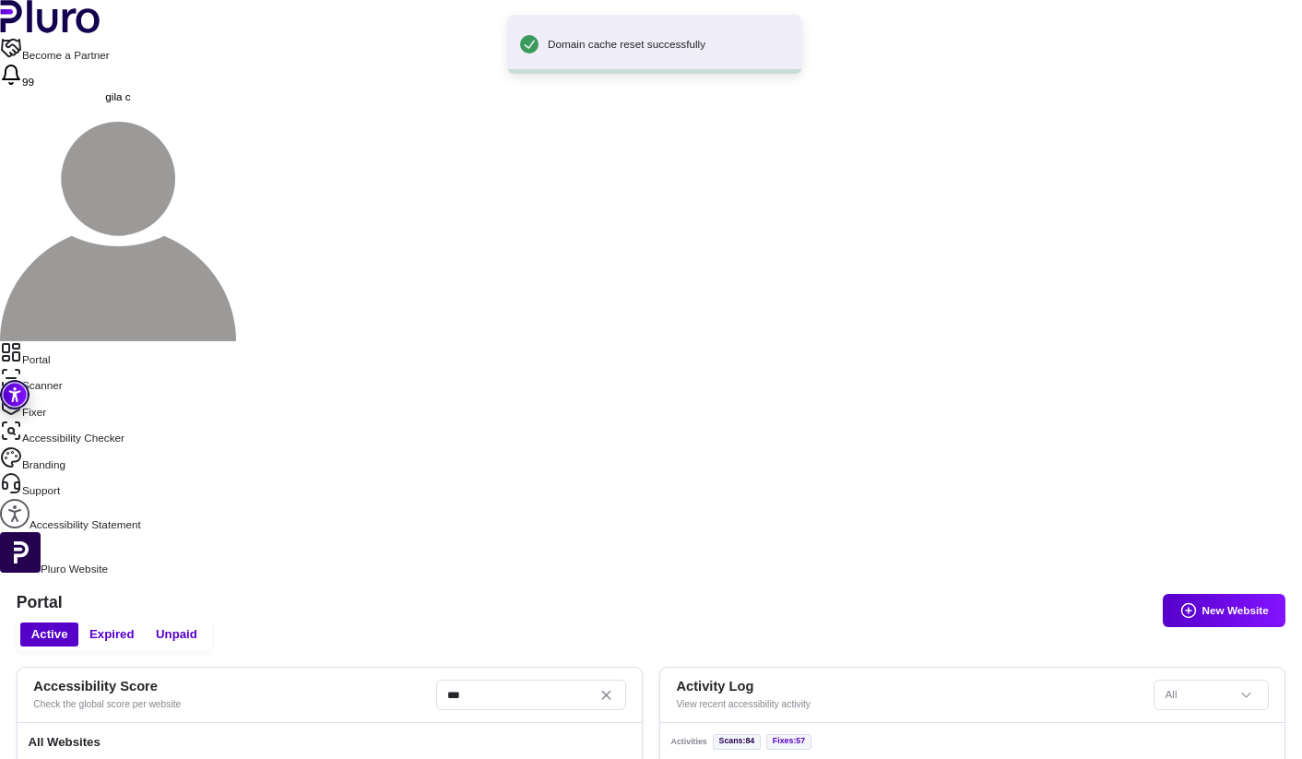
click at [86, 367] on link "Scanner" at bounding box center [651, 380] width 1302 height 26
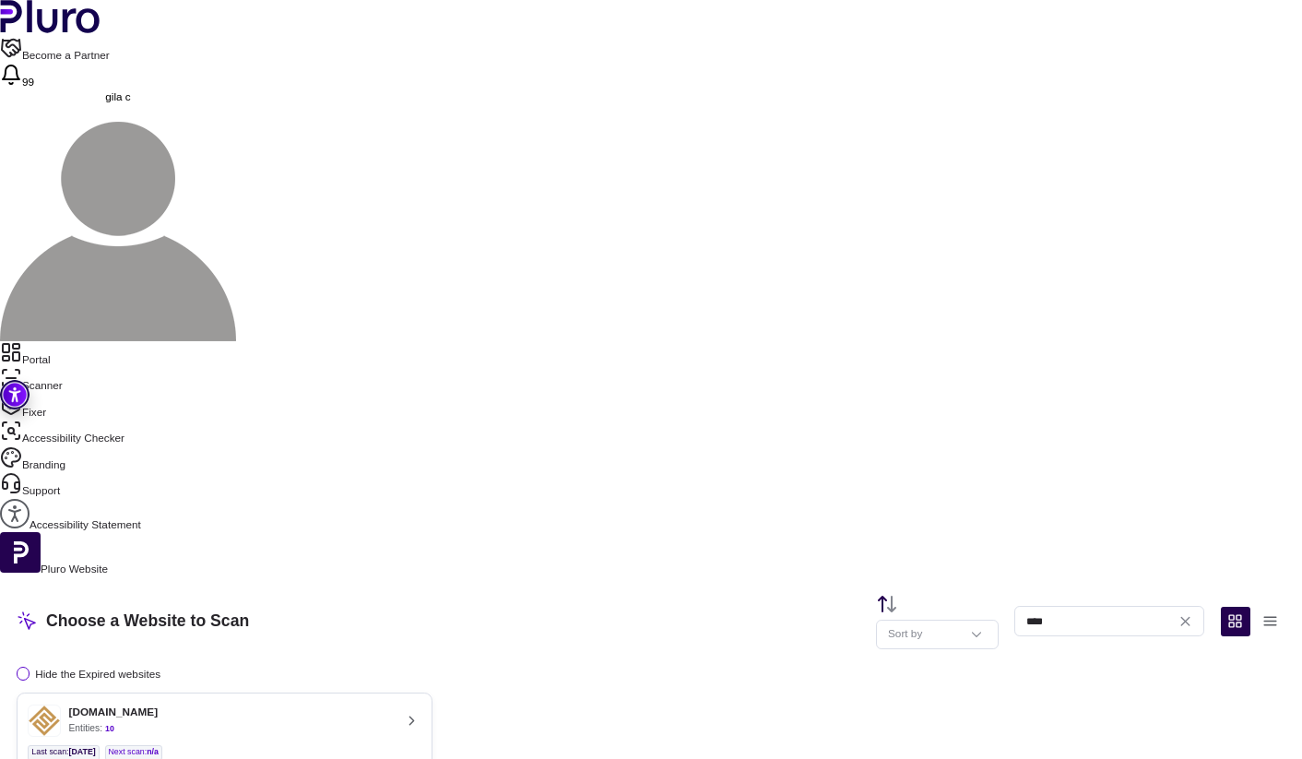
click at [420, 745] on ul "Last scan : 27.09.2025 Next scan : n/a" at bounding box center [224, 753] width 393 height 16
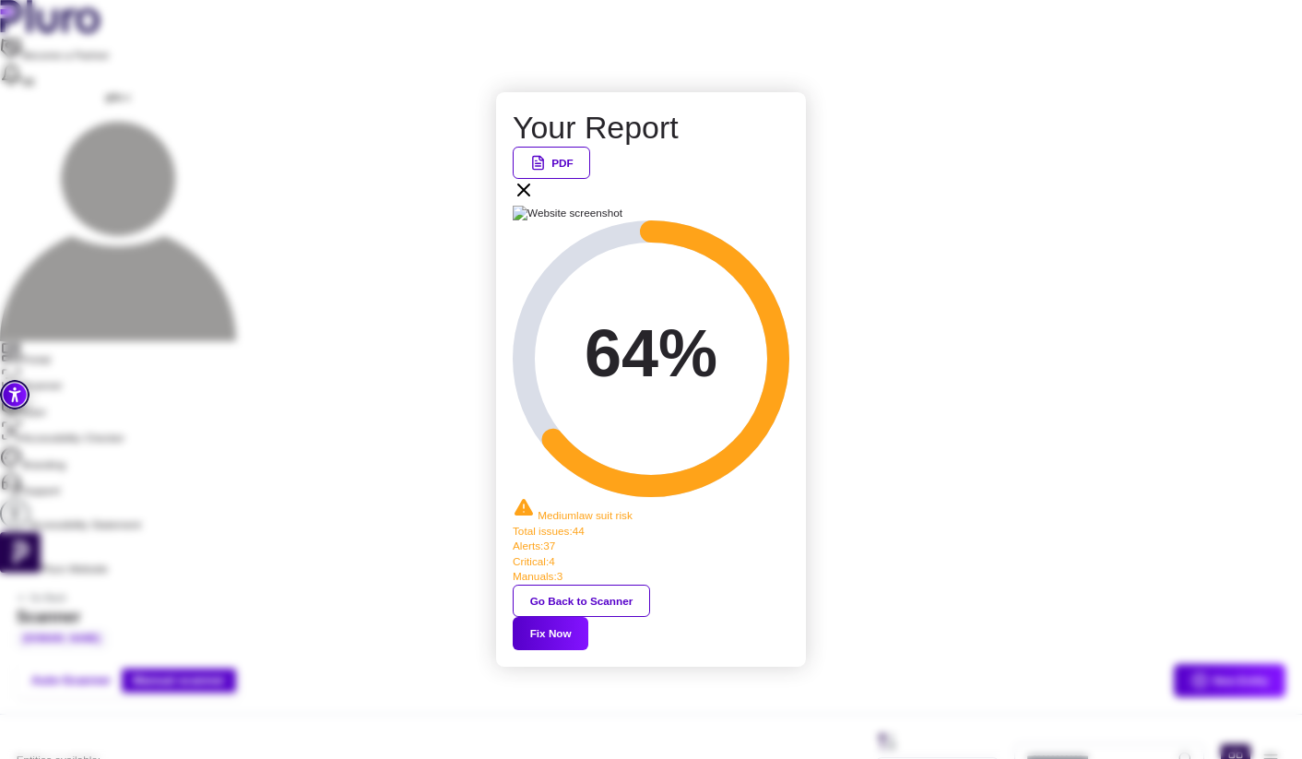
click at [535, 201] on icon at bounding box center [524, 190] width 22 height 22
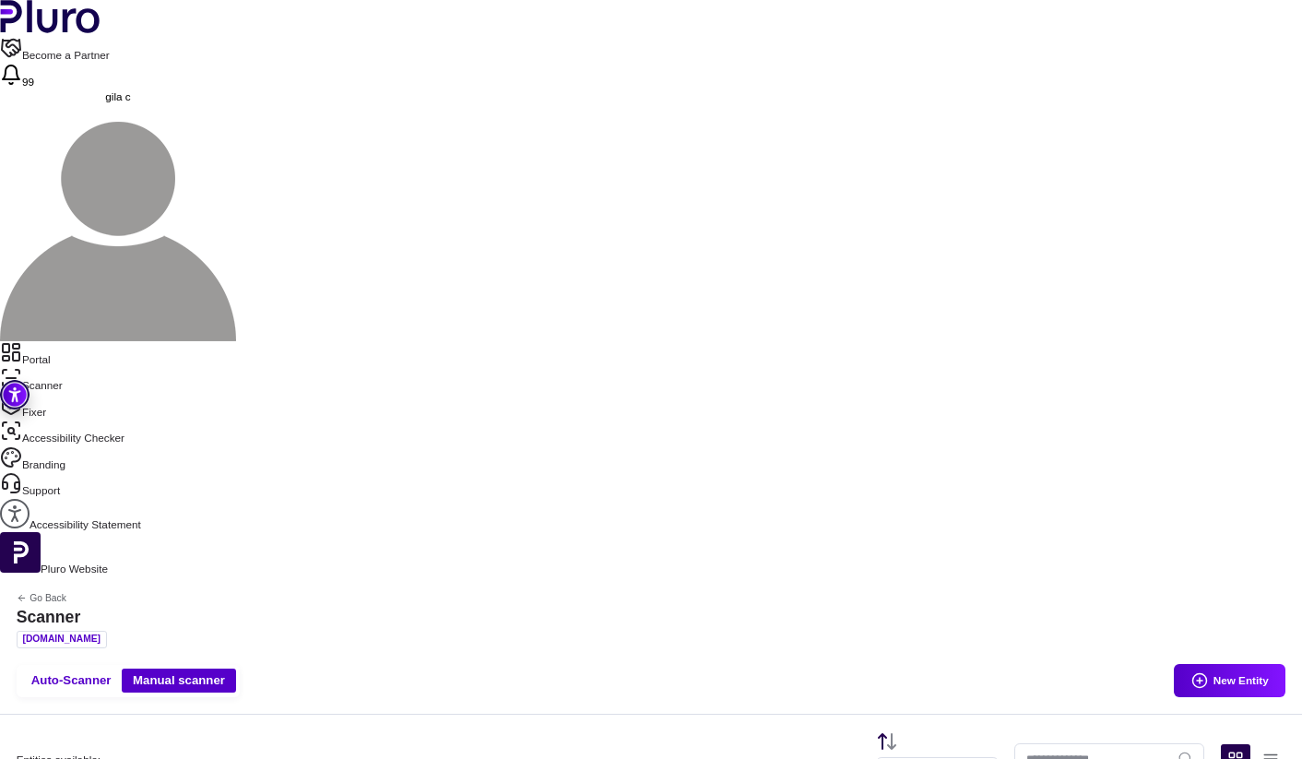
click at [85, 341] on link "Portal" at bounding box center [651, 354] width 1302 height 26
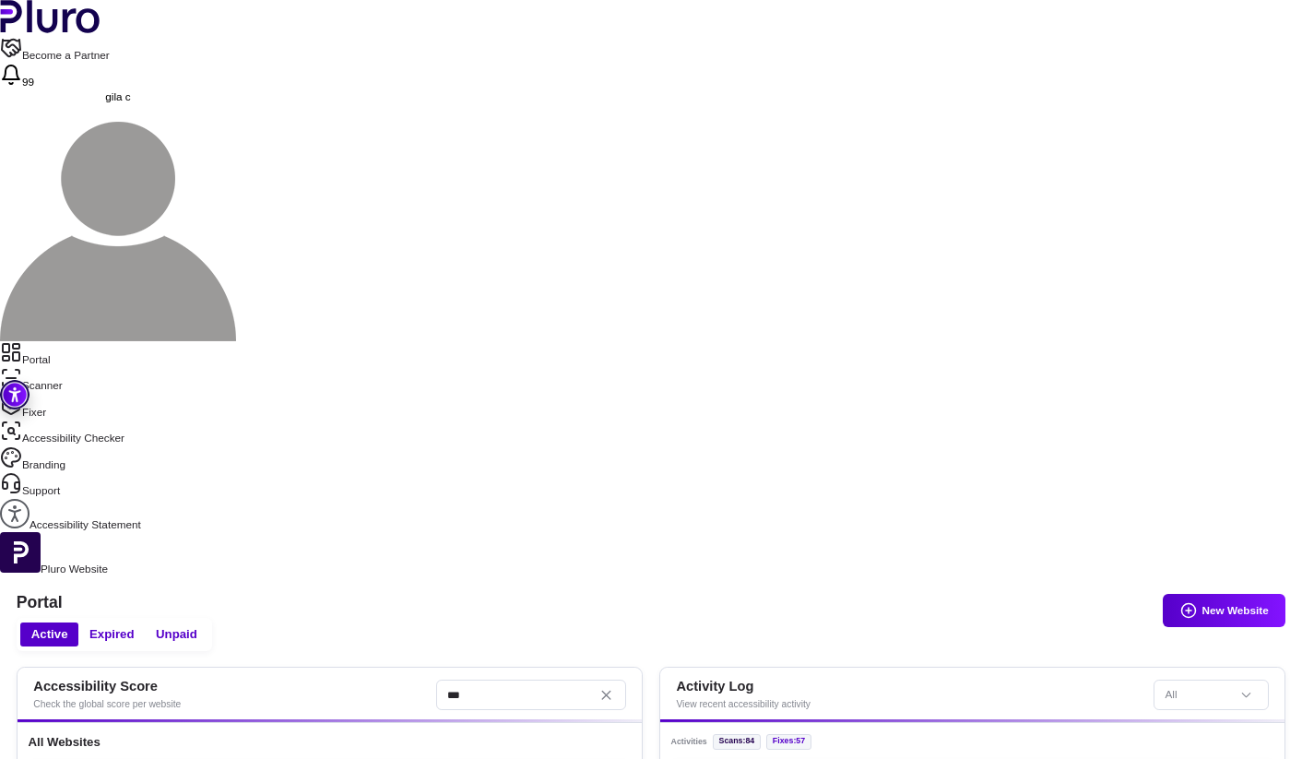
click at [75, 394] on link "Fixer" at bounding box center [651, 407] width 1302 height 26
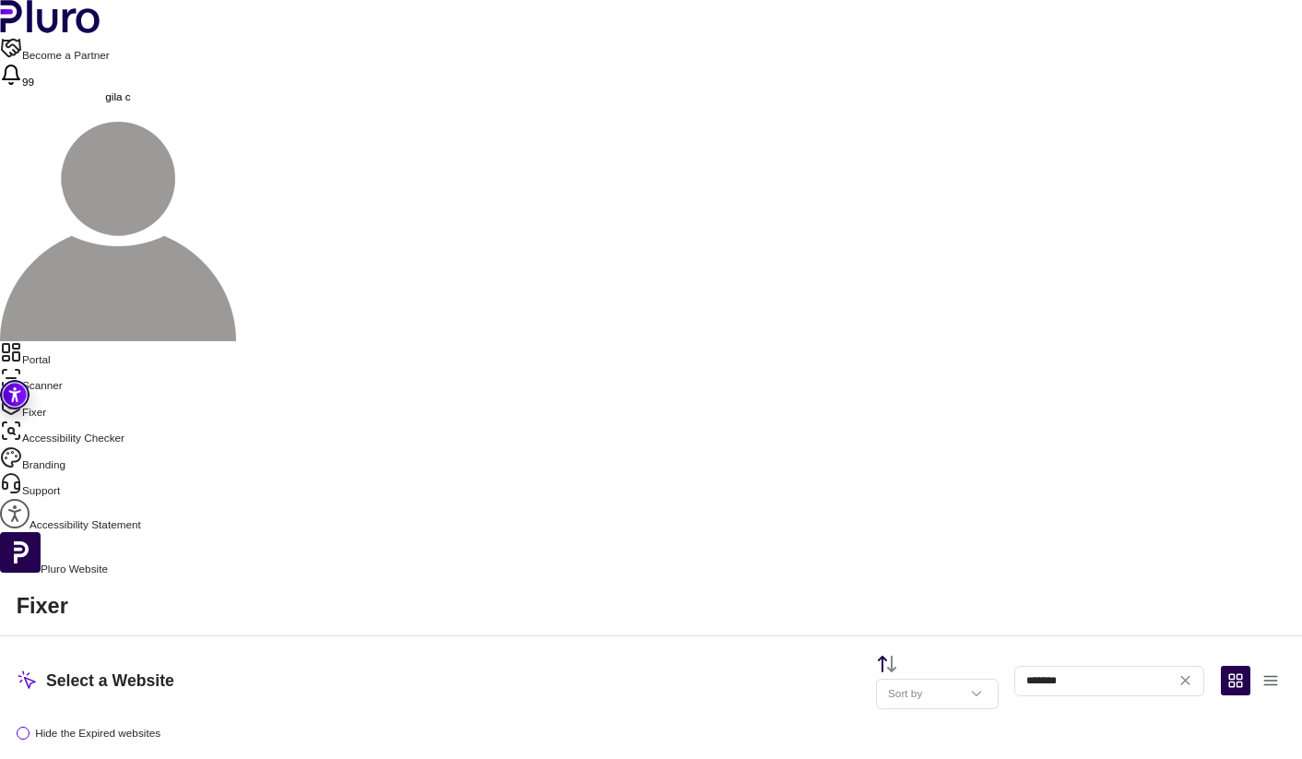
click at [87, 341] on link "Portal" at bounding box center [651, 354] width 1302 height 26
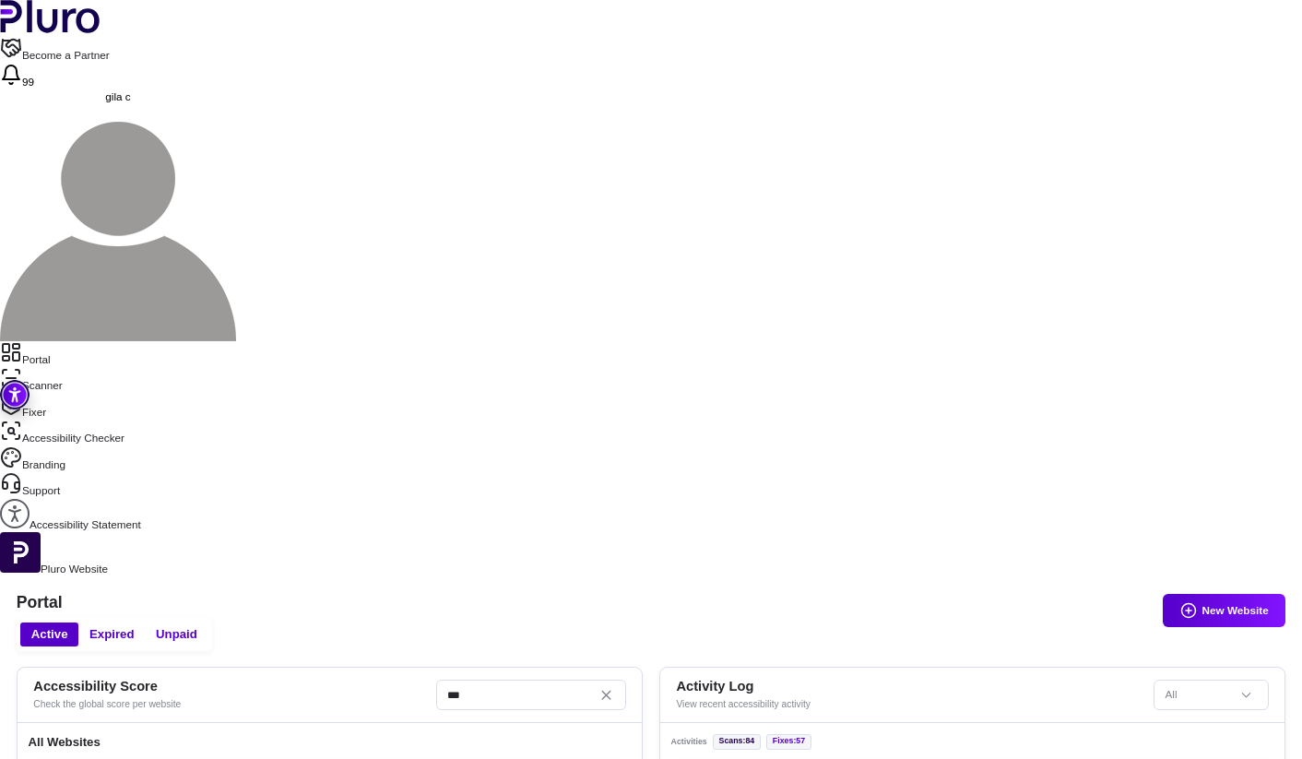
click at [85, 394] on link "Fixer" at bounding box center [651, 407] width 1302 height 26
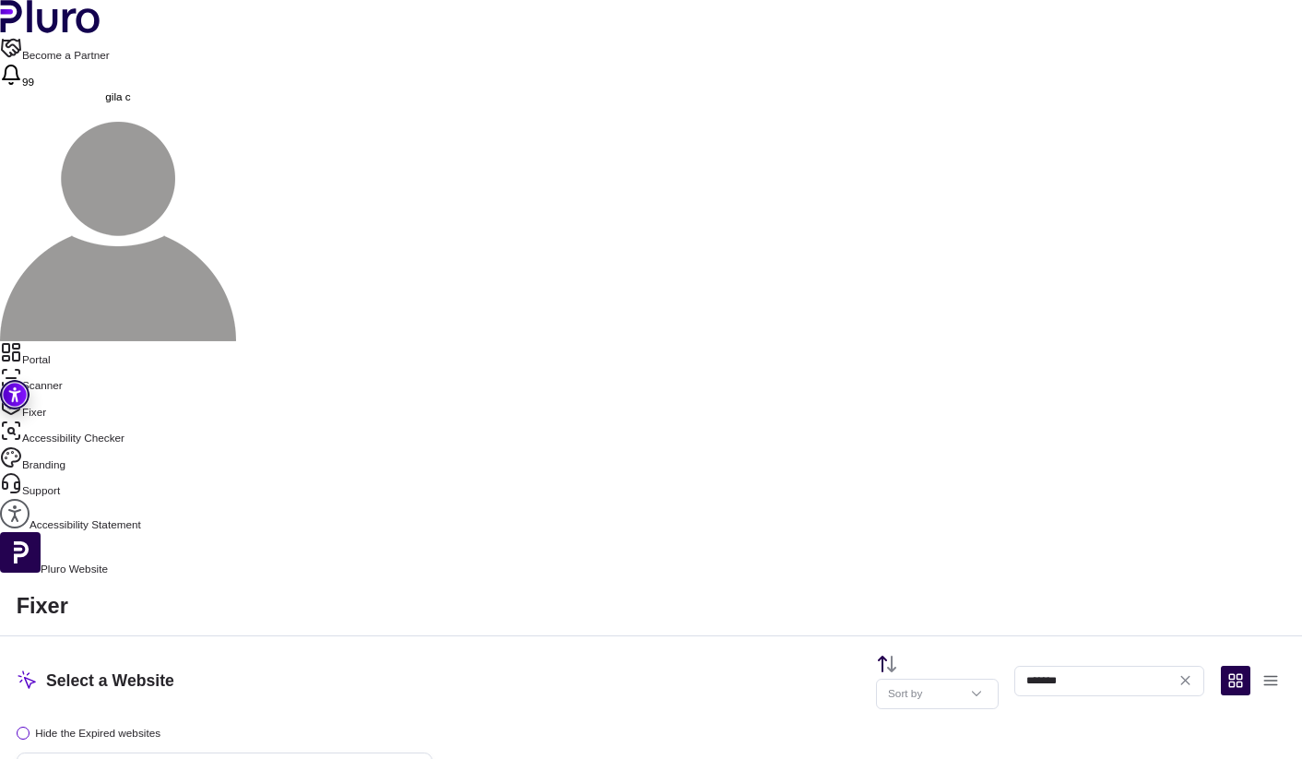
click at [87, 367] on link "Scanner" at bounding box center [651, 380] width 1302 height 26
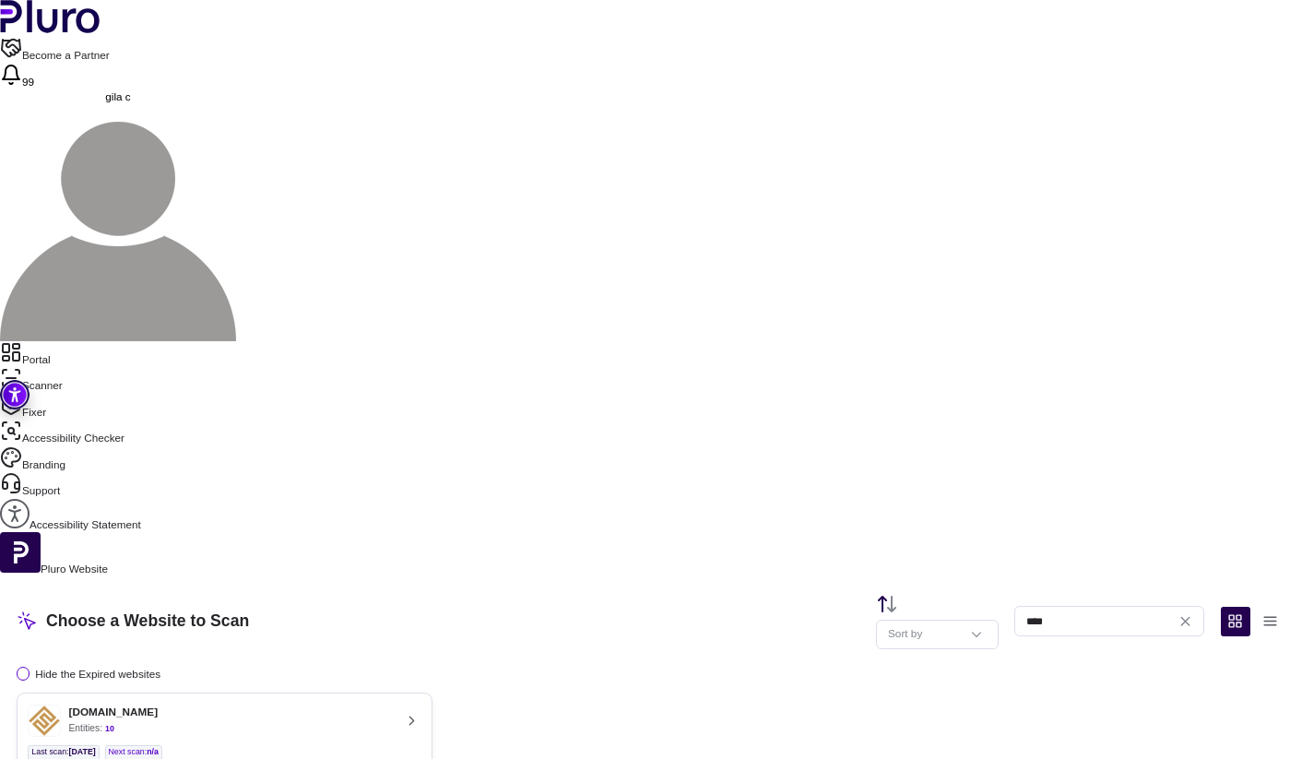
click at [90, 394] on link "Fixer" at bounding box center [651, 407] width 1302 height 26
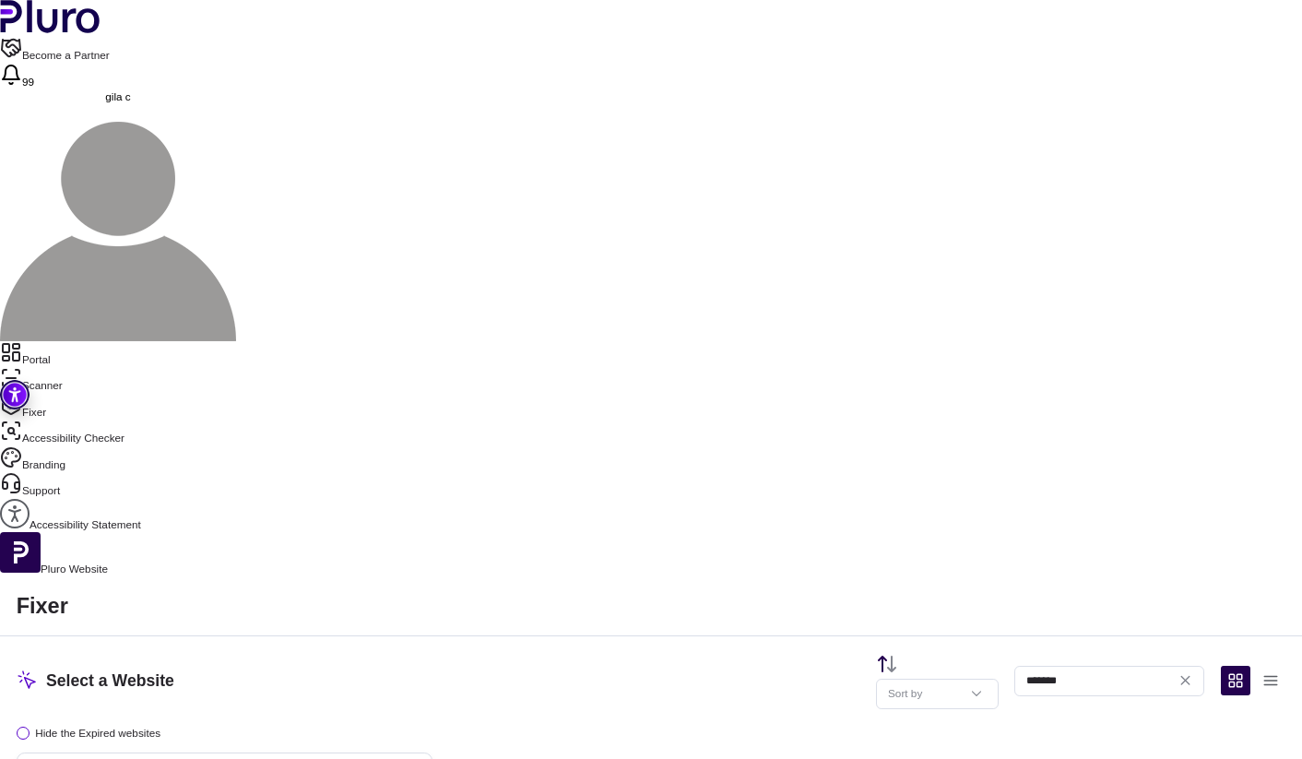
click at [71, 367] on link "Scanner" at bounding box center [651, 380] width 1302 height 26
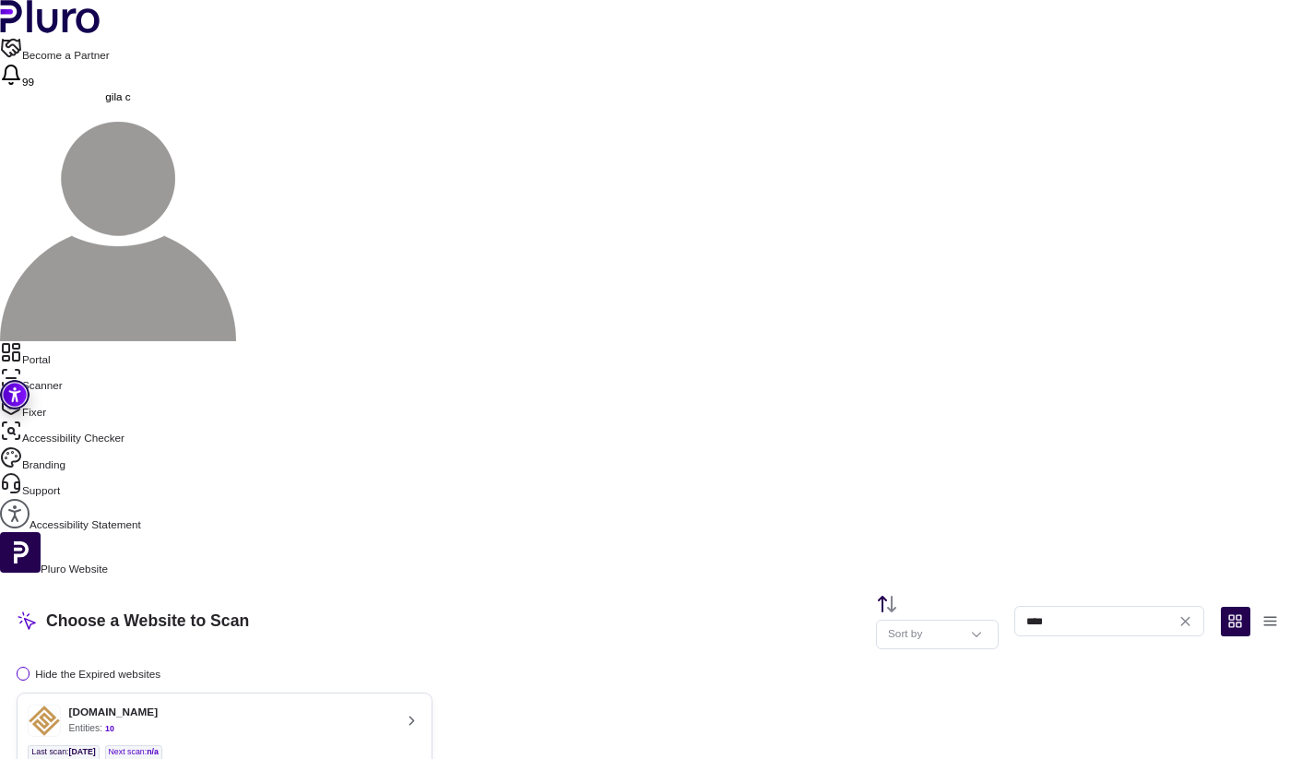
click at [420, 745] on ul "Last scan : 27.09.2025 Next scan : n/a" at bounding box center [224, 753] width 393 height 16
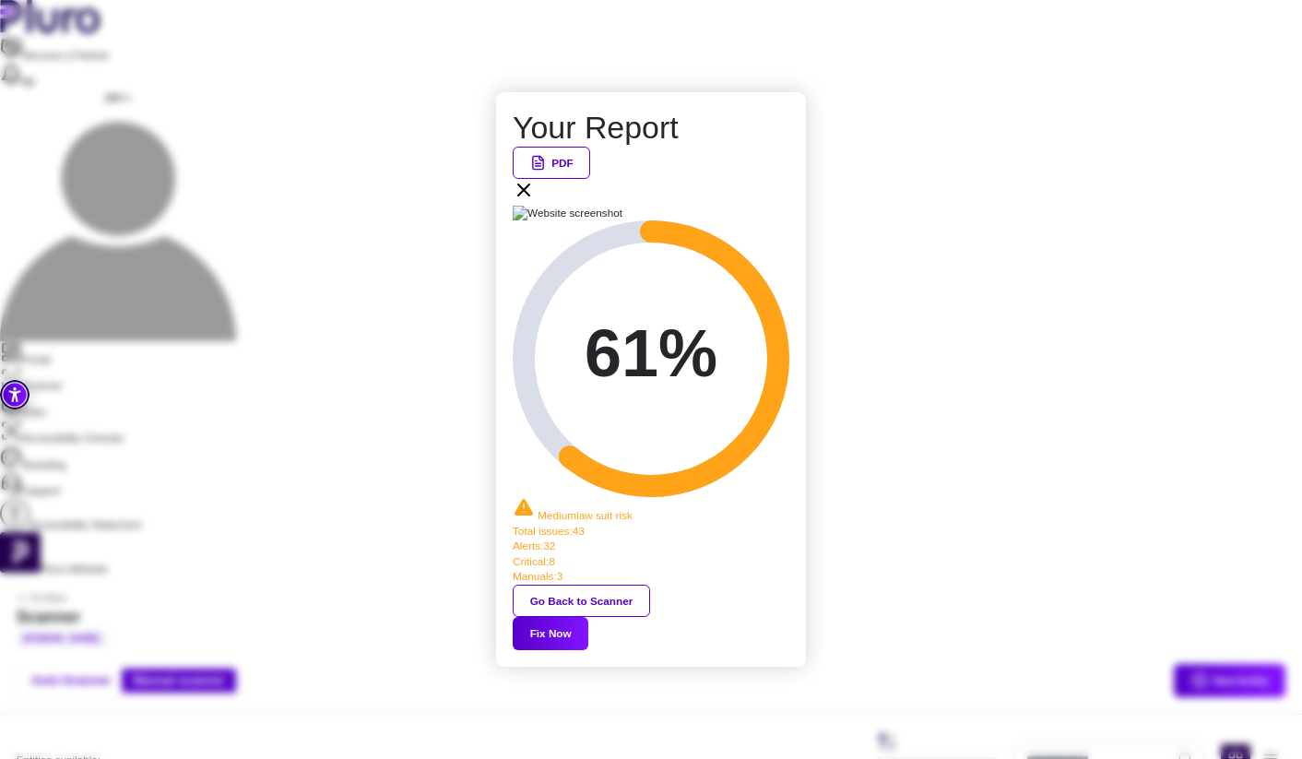
click at [588, 617] on button "Fix Now" at bounding box center [551, 633] width 76 height 33
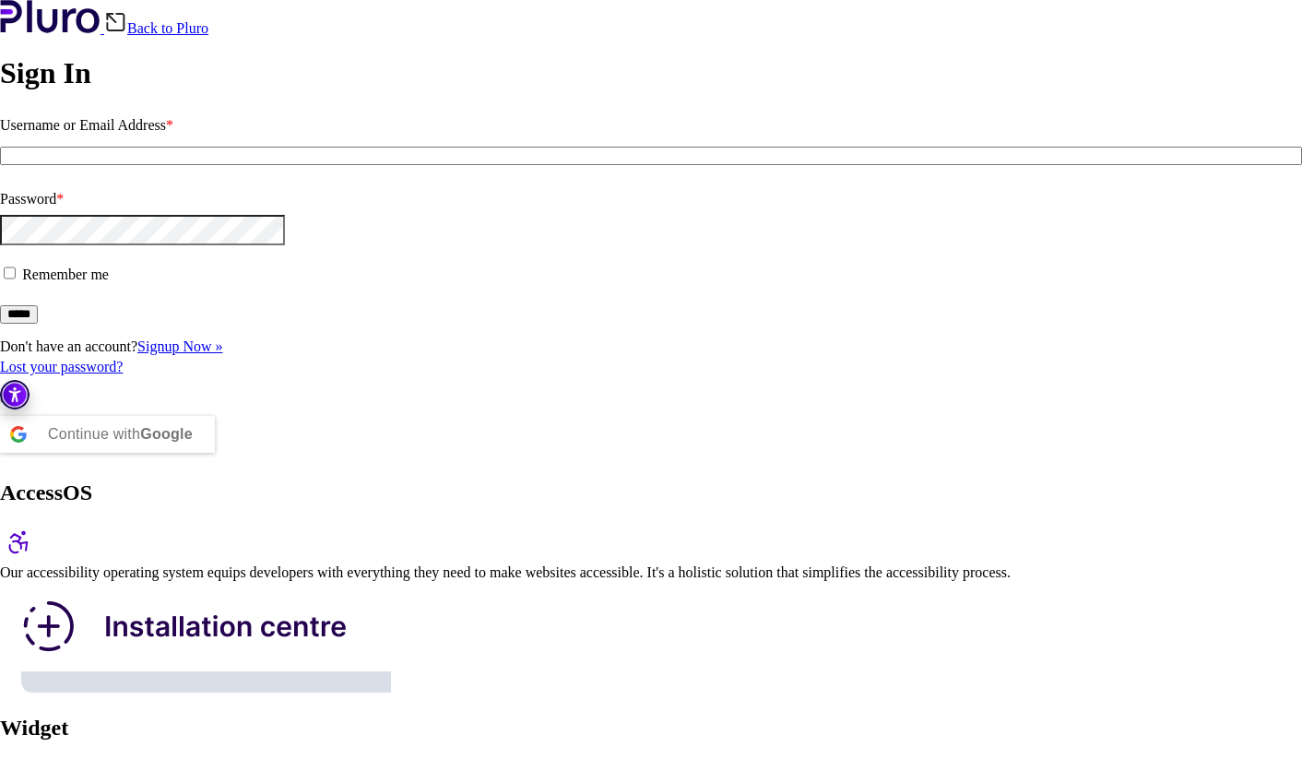
click at [147, 165] on input "Username or Email Address *" at bounding box center [651, 156] width 1302 height 18
type input "**********"
click at [38, 324] on input "*****" at bounding box center [19, 314] width 38 height 18
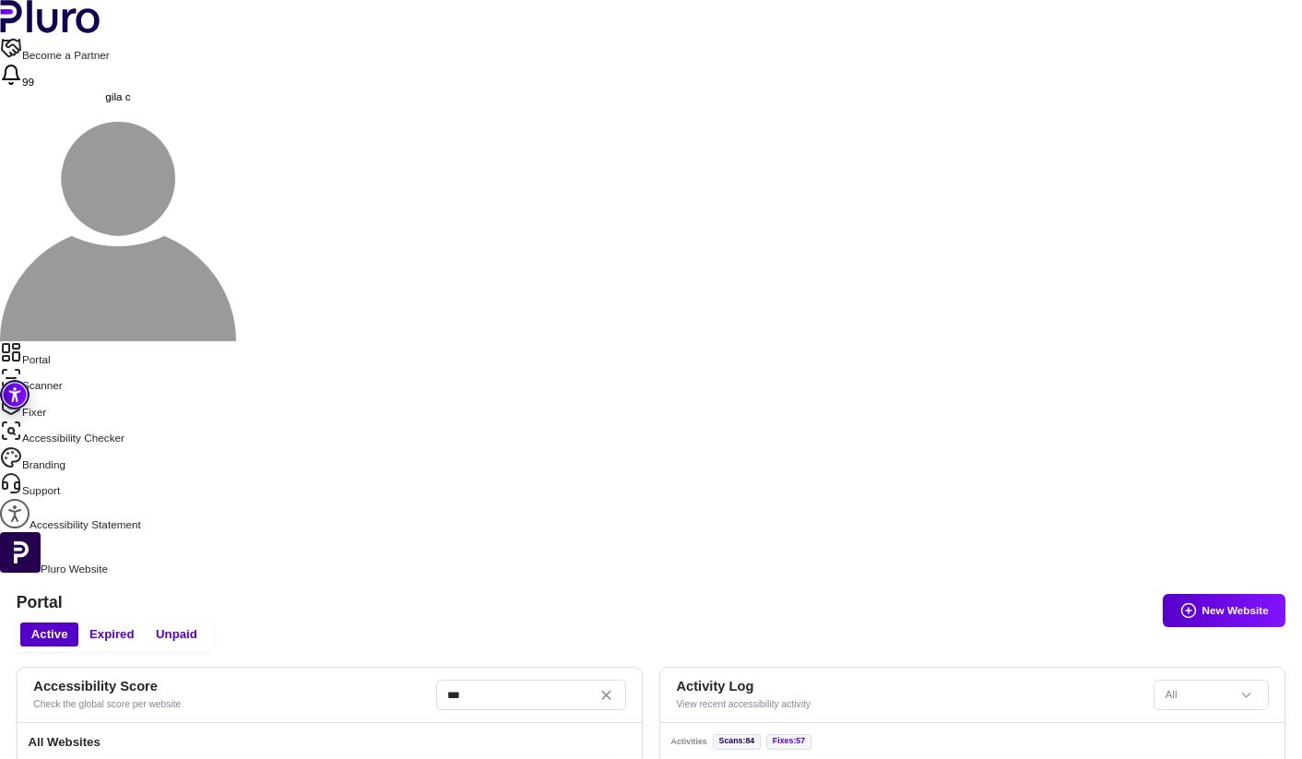
click at [65, 367] on link "Scanner" at bounding box center [651, 380] width 1302 height 26
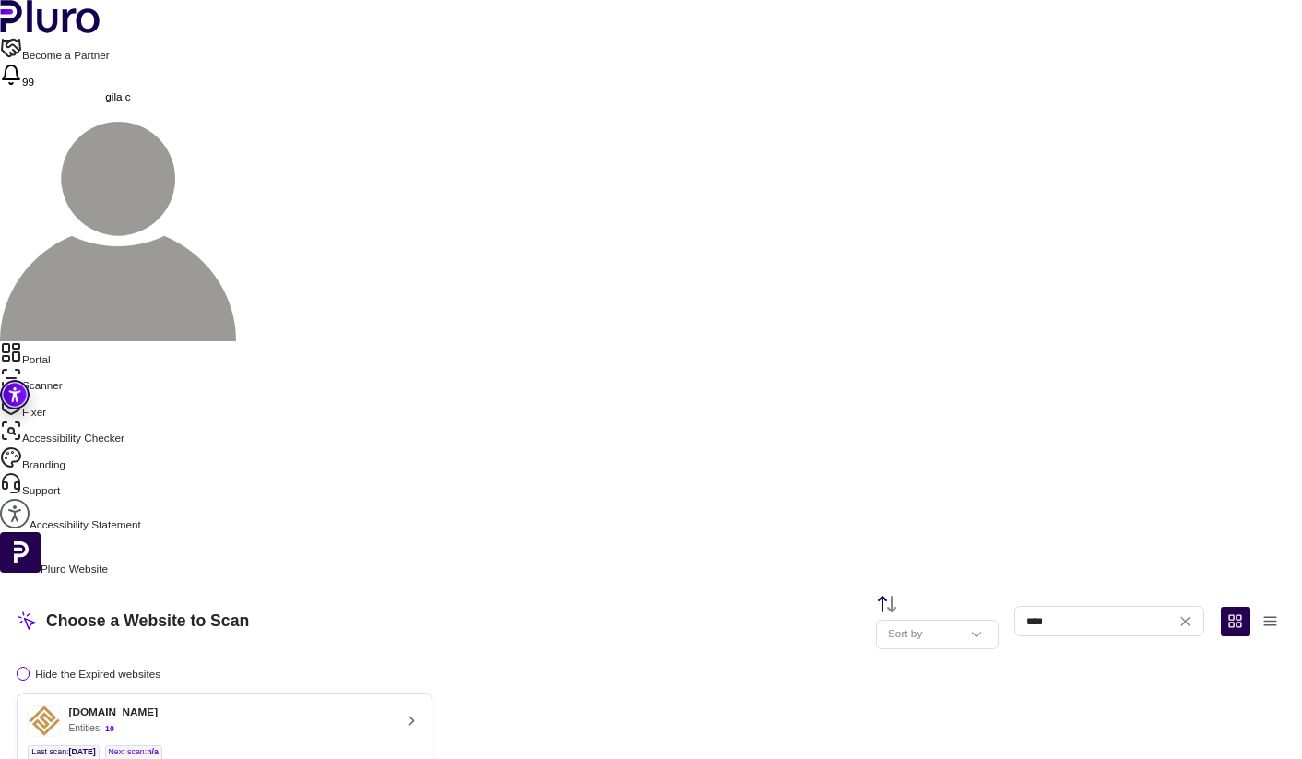
click at [242, 577] on div "Choose a Website to Scan Sort by **** Hide the Expired websites fortune-fa.co.i…" at bounding box center [651, 695] width 1302 height 237
click at [159, 705] on div "[DOMAIN_NAME]" at bounding box center [113, 712] width 89 height 14
